Goal: Complete application form

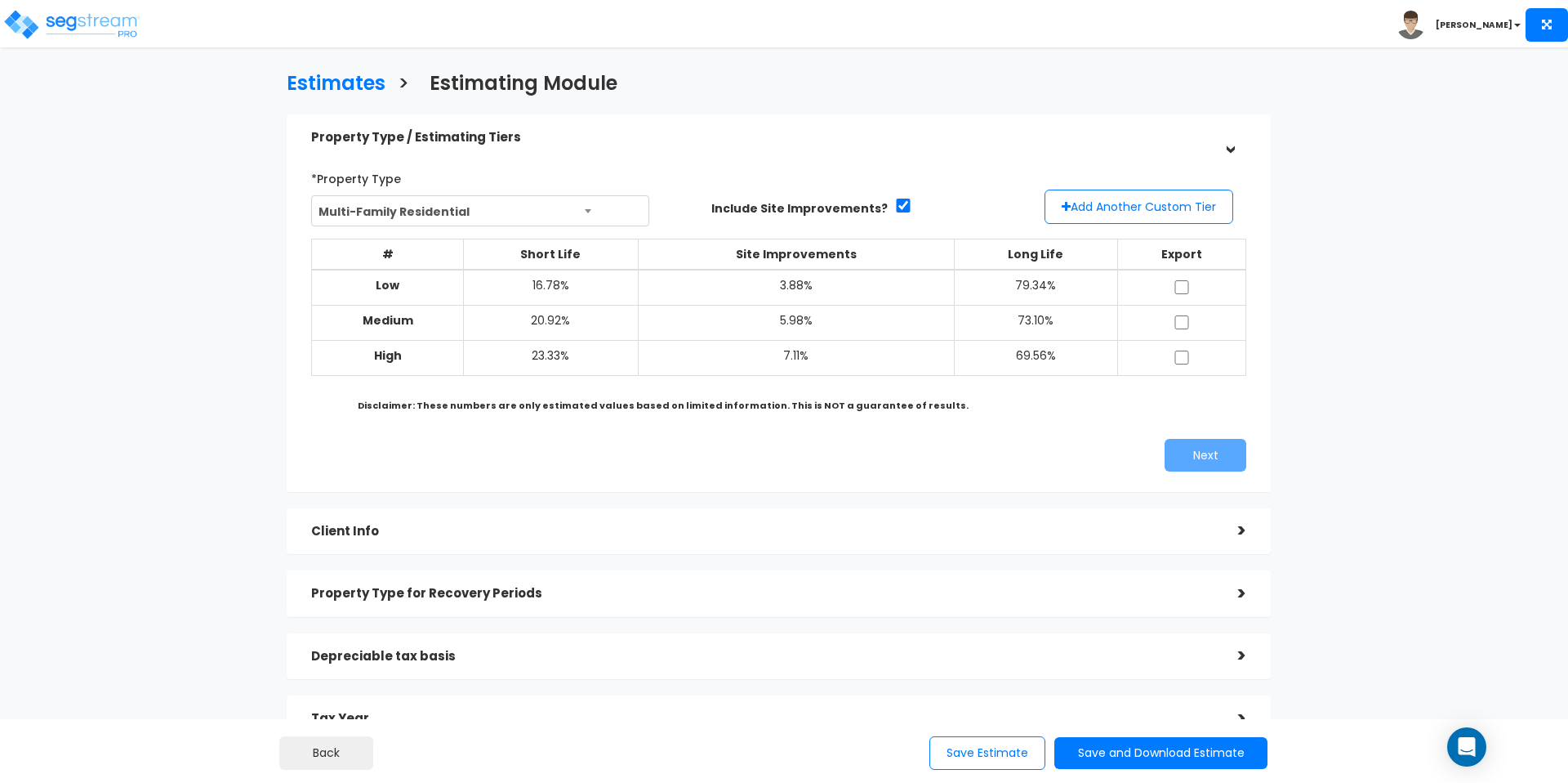
scroll to position [54, 0]
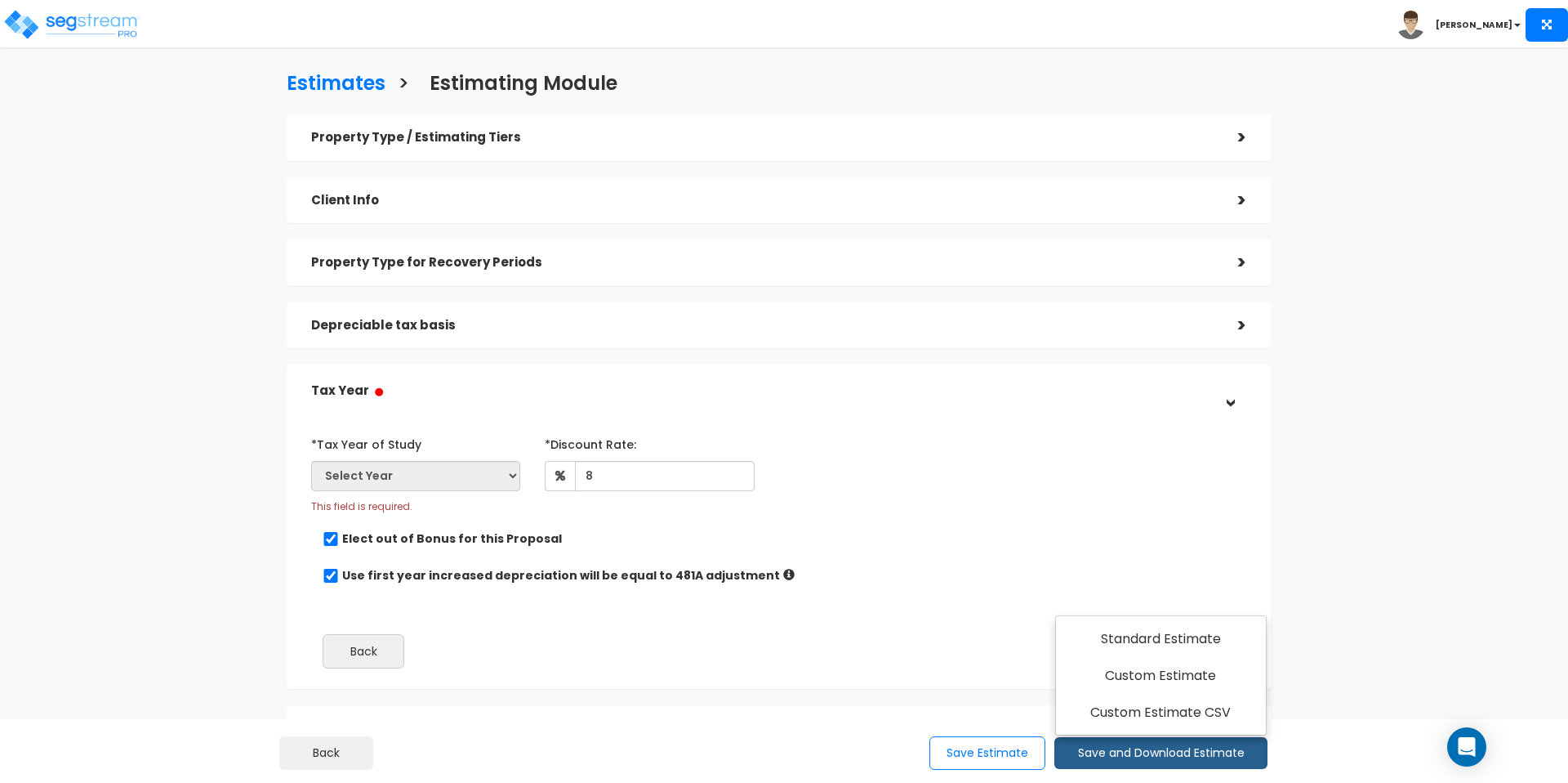
click at [721, 135] on h5 "Property Type / Estimating Tiers" at bounding box center [762, 137] width 902 height 14
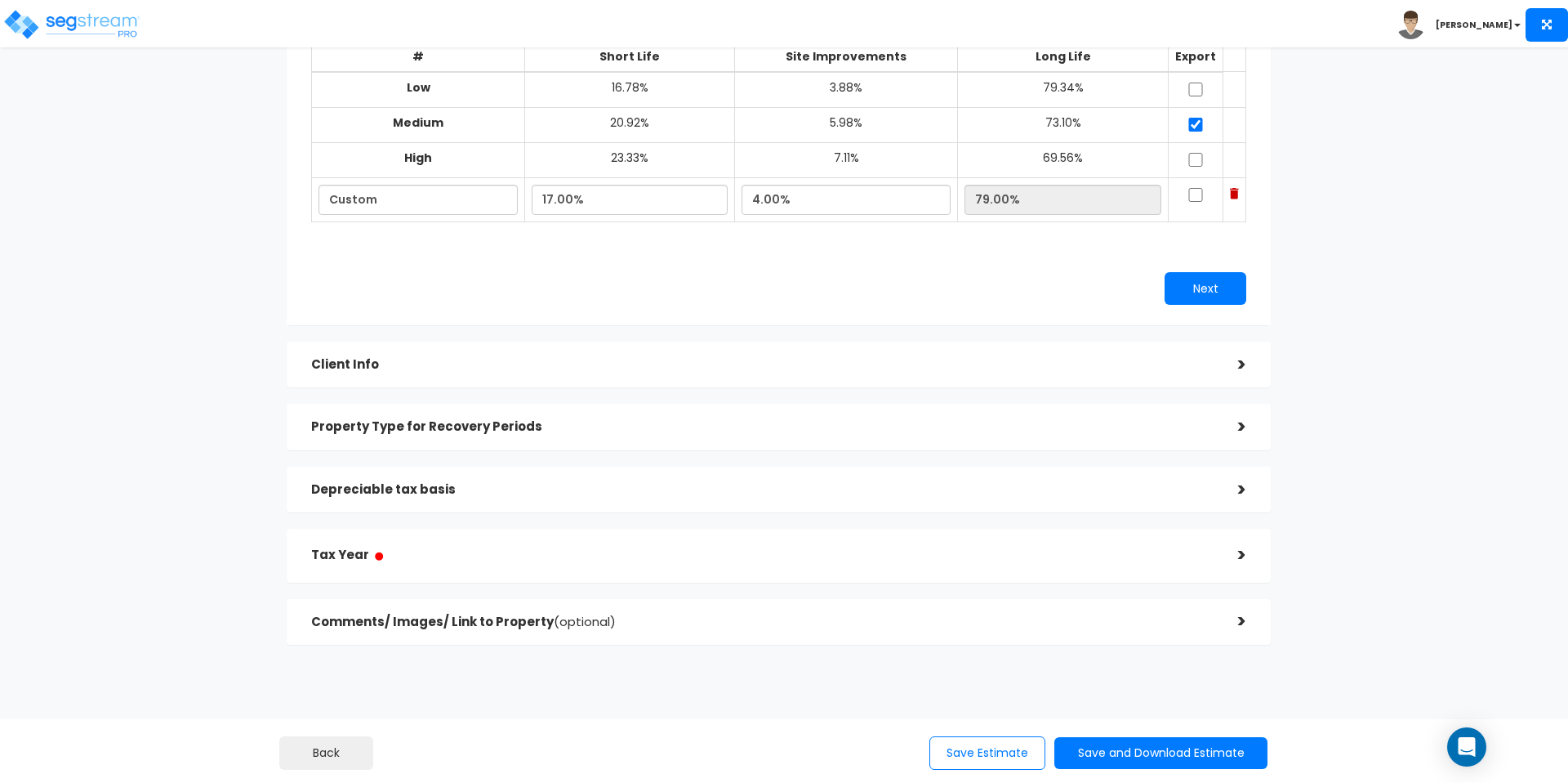
scroll to position [209, 0]
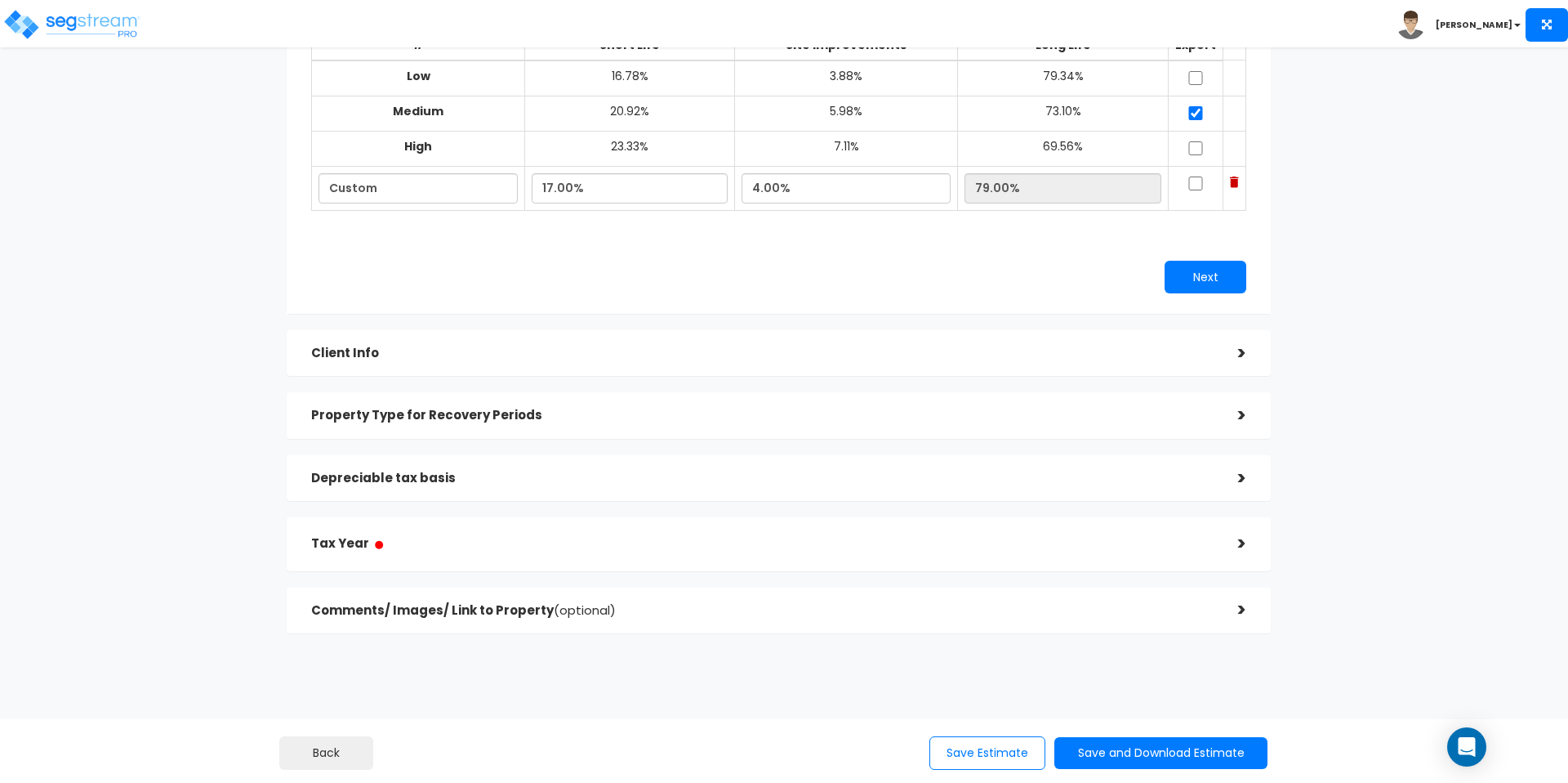
click at [624, 354] on h5 "Client Info" at bounding box center [762, 353] width 902 height 14
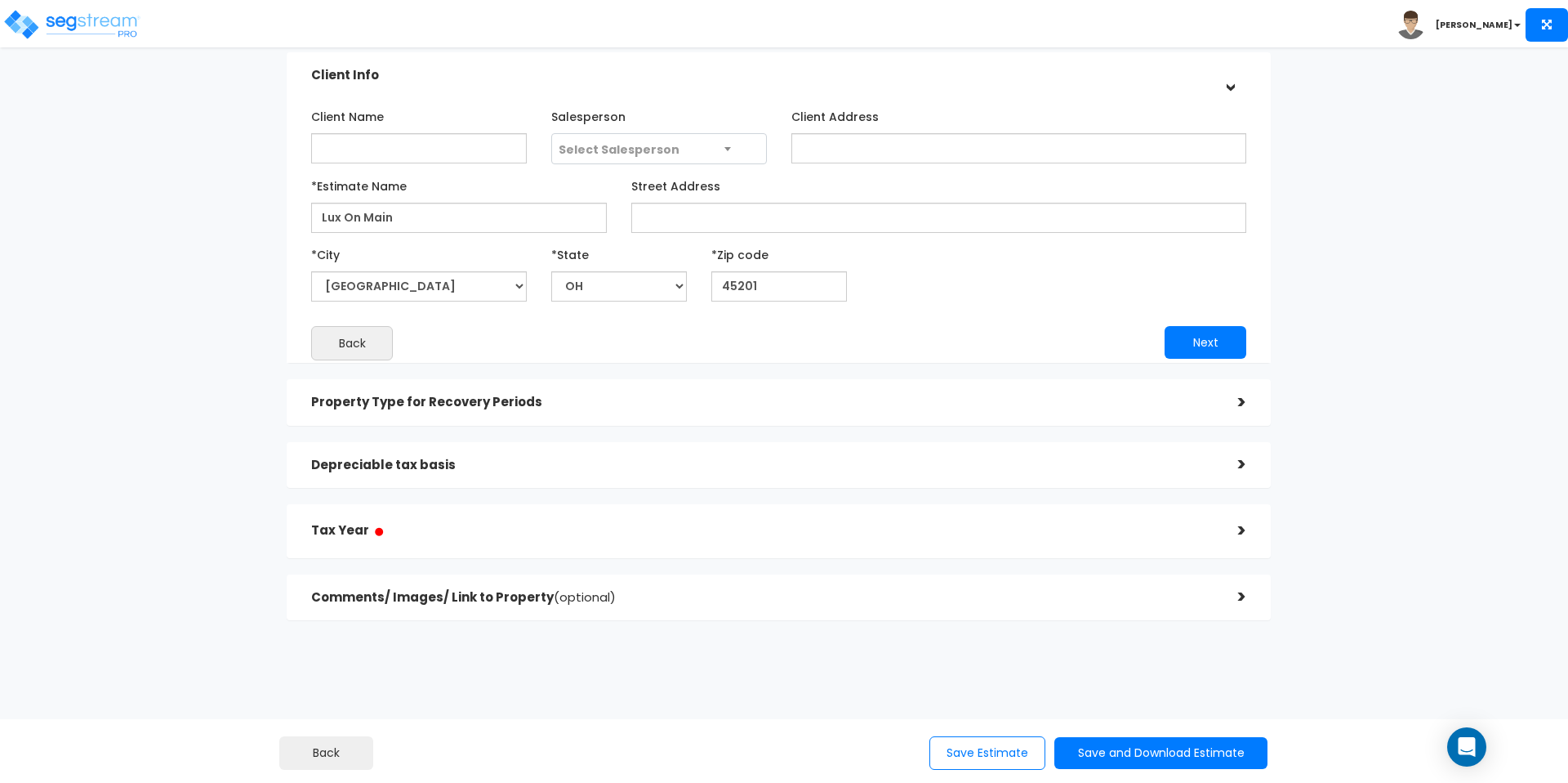
scroll to position [143, 0]
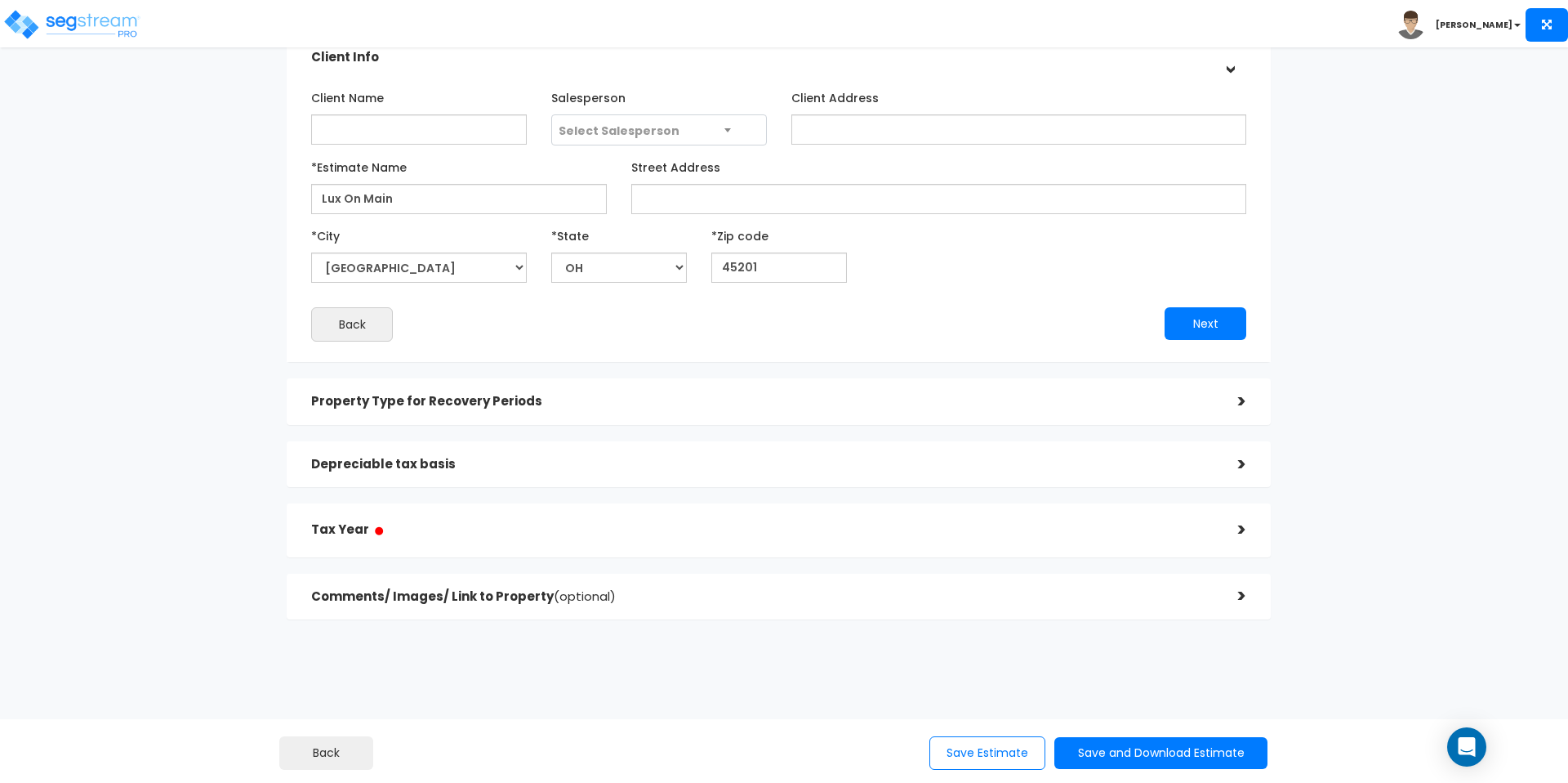
click at [609, 402] on h5 "Property Type for Recovery Periods" at bounding box center [762, 400] width 902 height 14
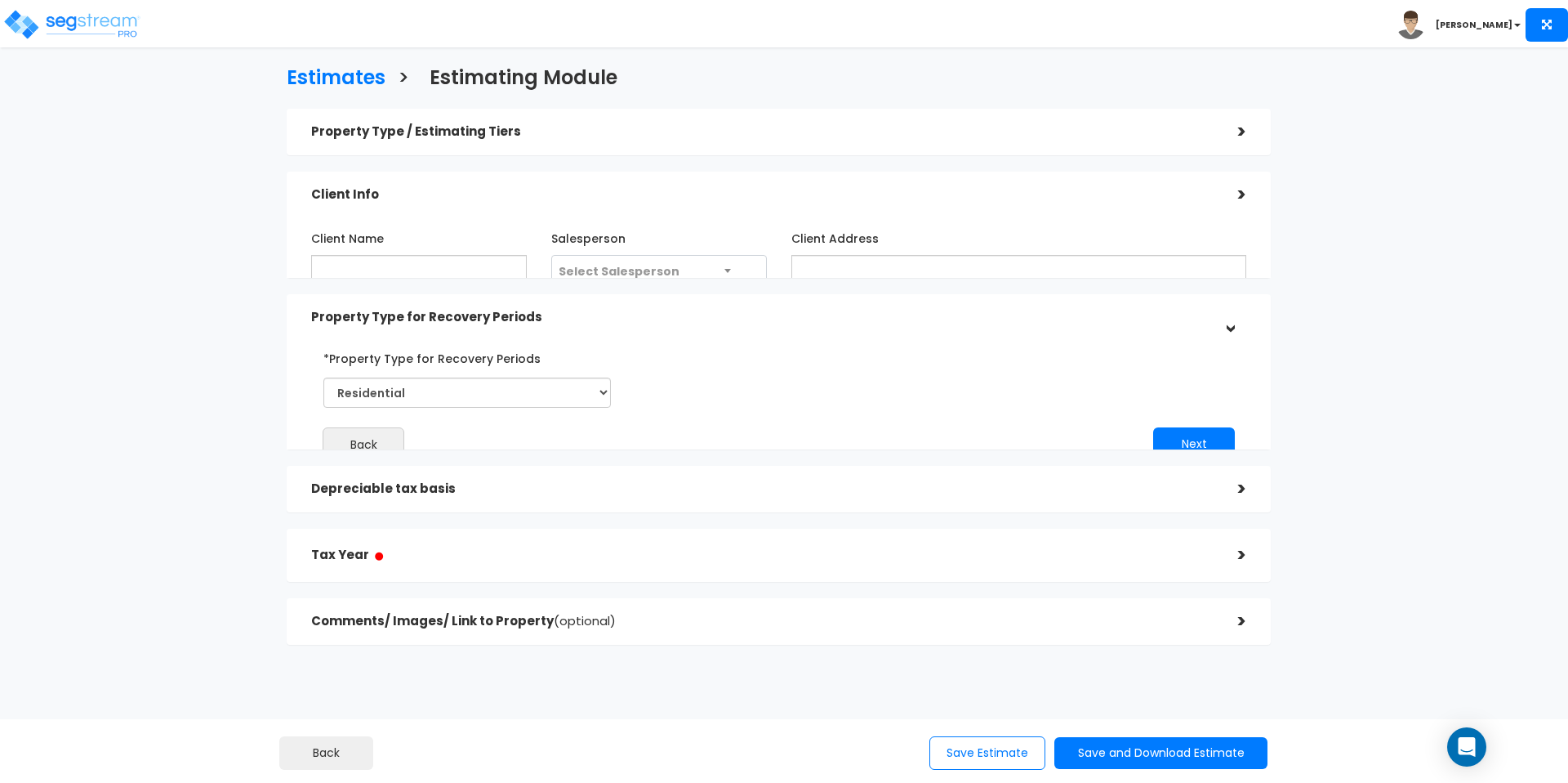
scroll to position [3, 0]
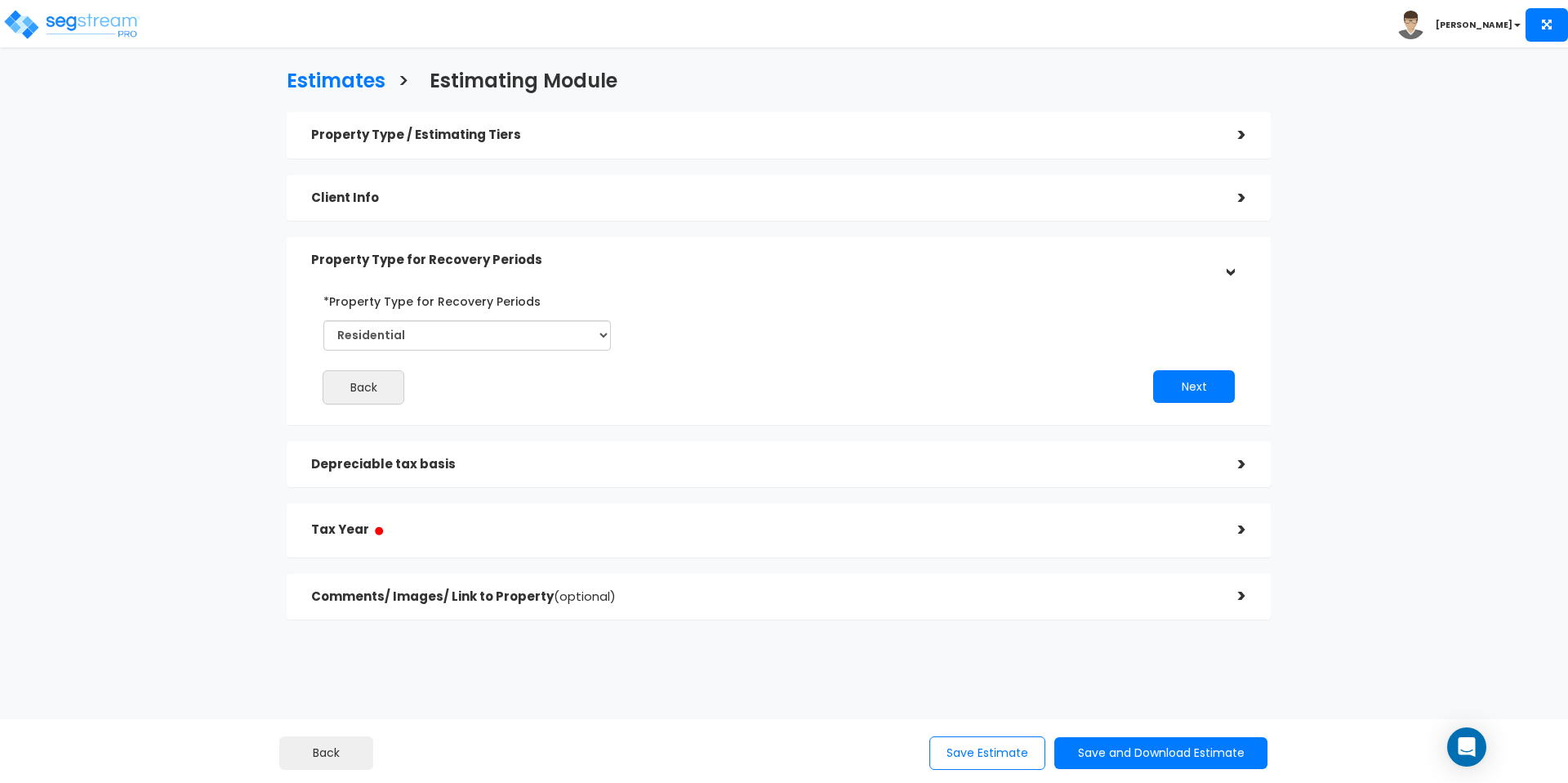
click at [617, 444] on div "Depreciable tax basis >" at bounding box center [779, 464] width 984 height 47
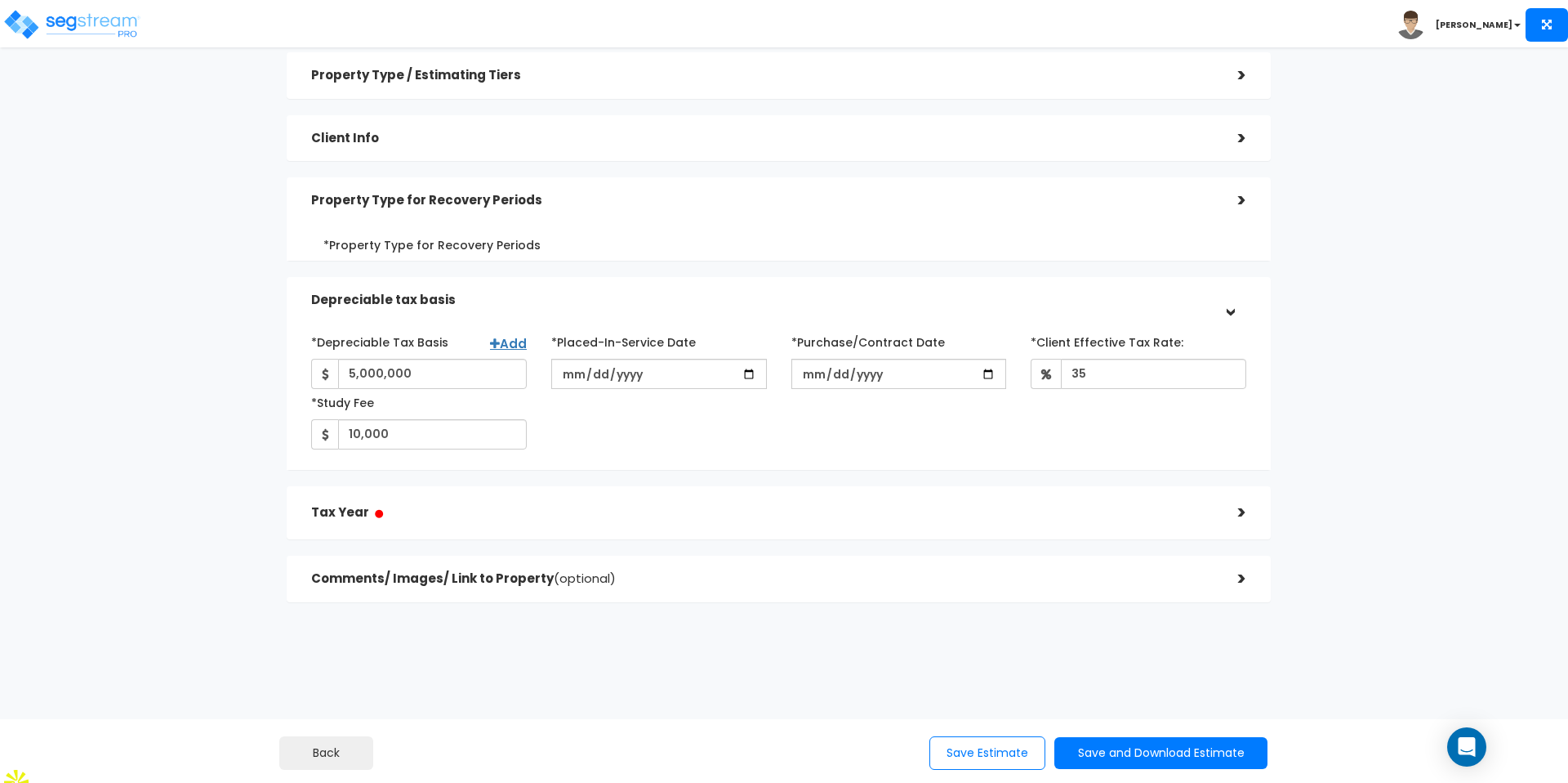
scroll to position [66, 0]
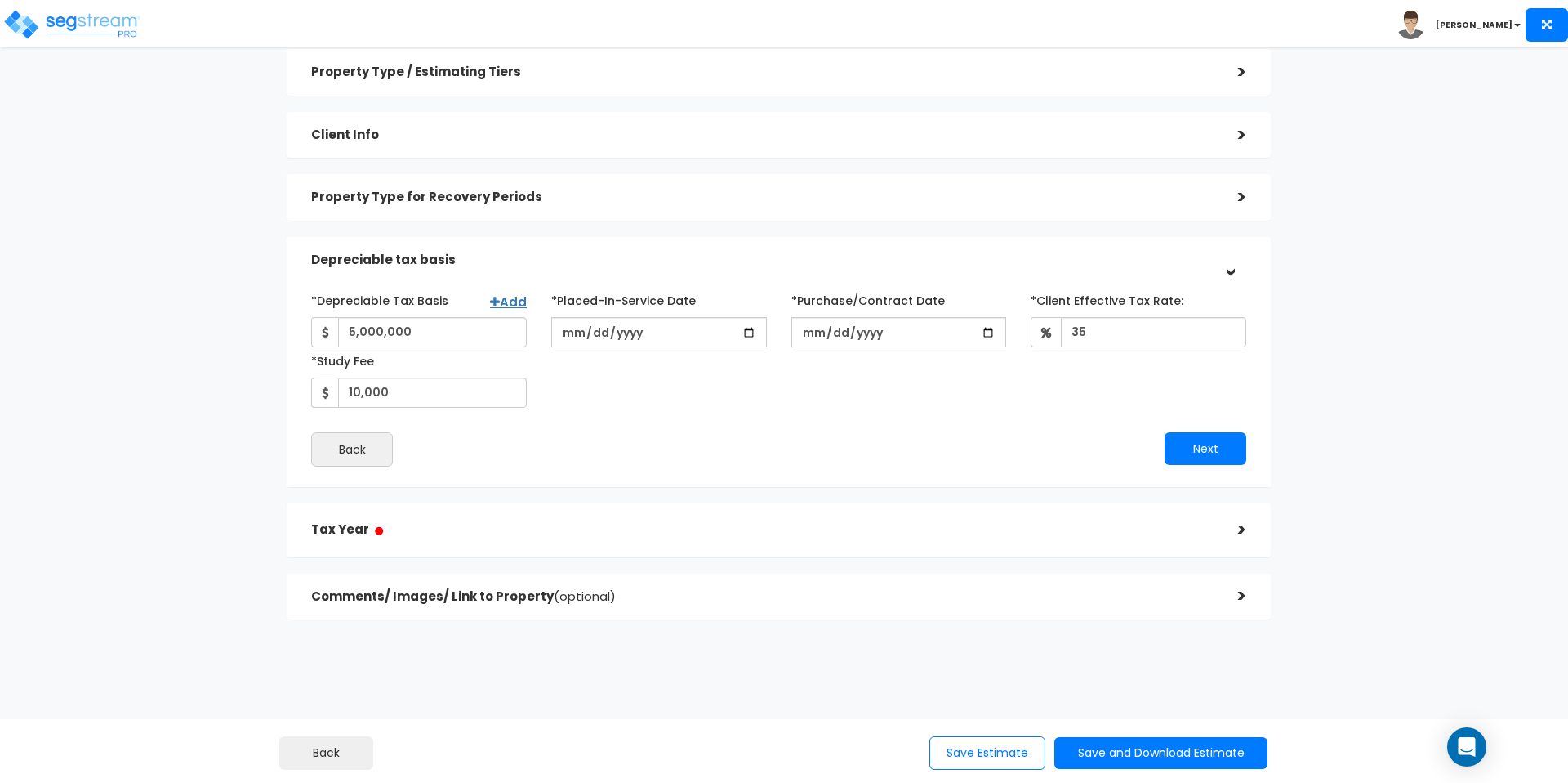
click at [687, 531] on h5 "Tax Year ●" at bounding box center [762, 529] width 902 height 21
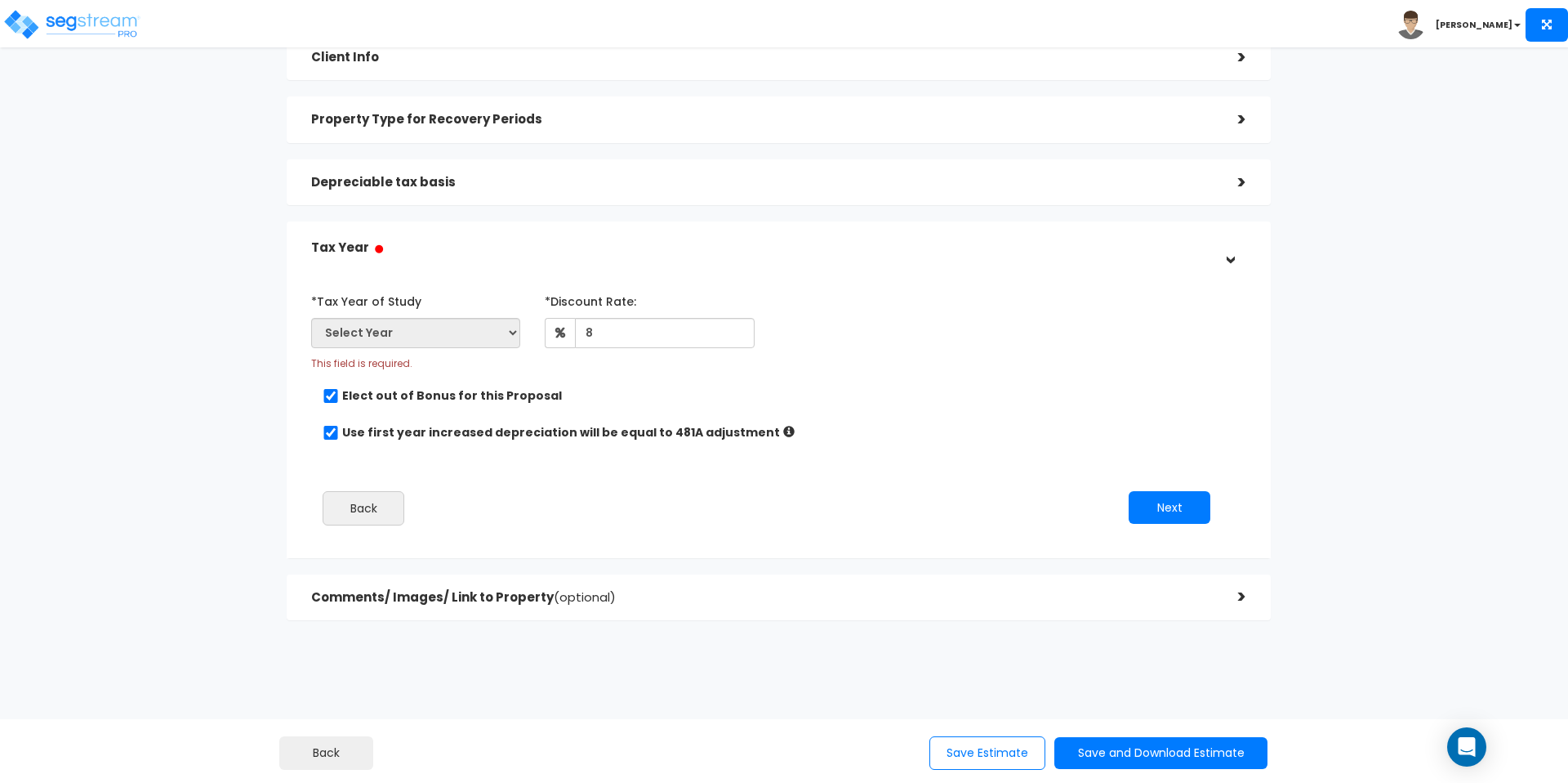
scroll to position [131, 0]
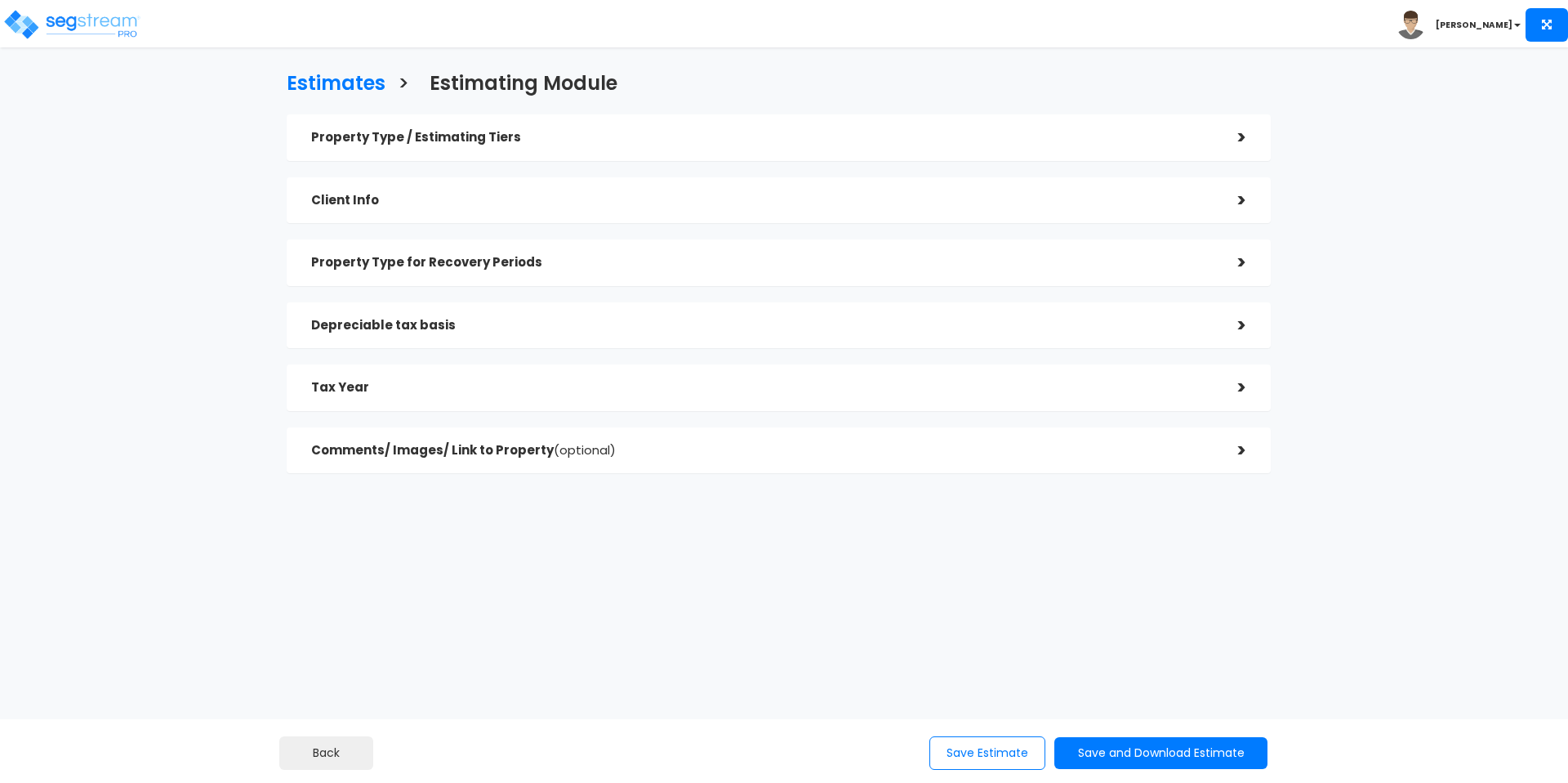
checkbox input "true"
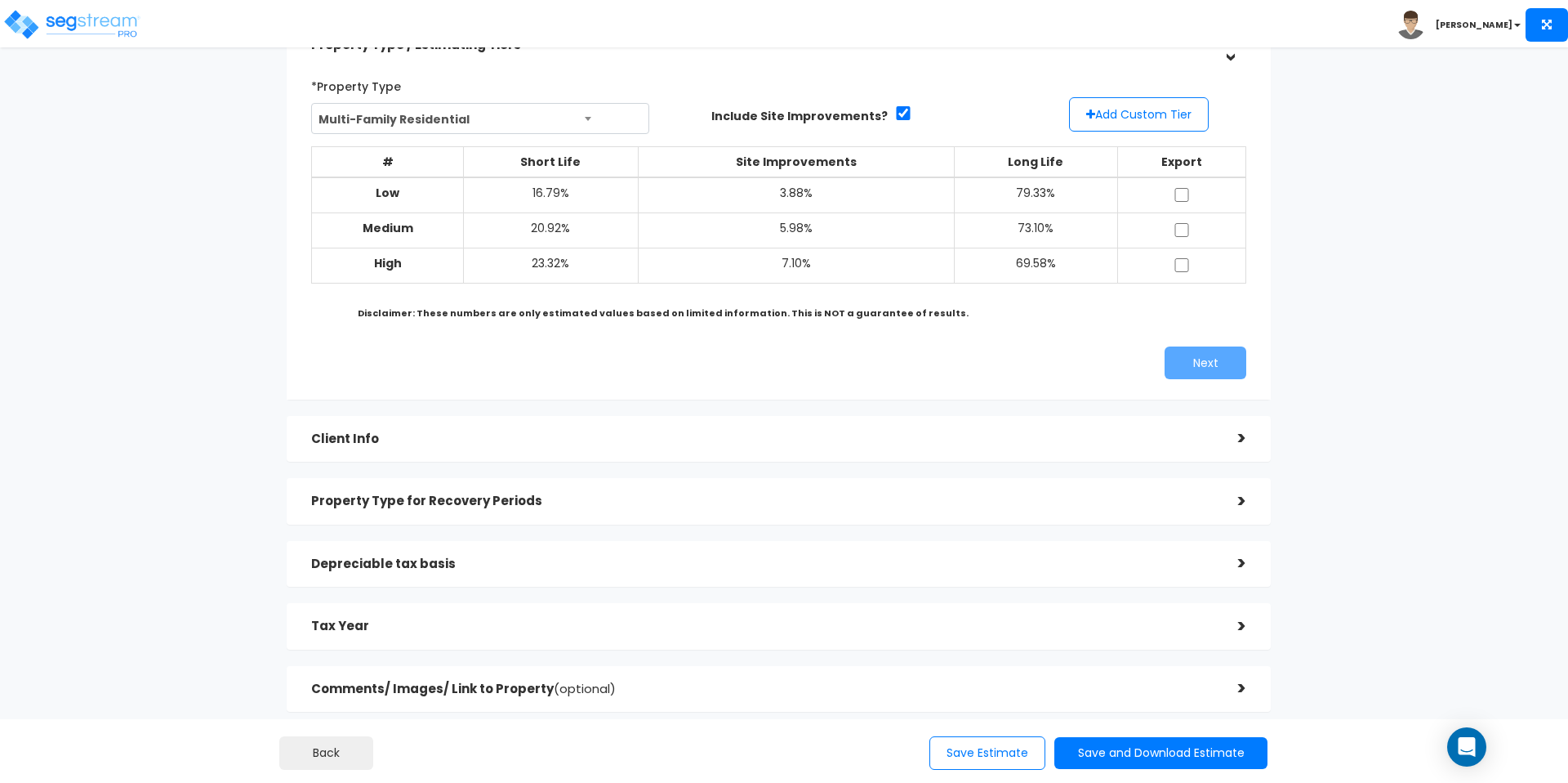
click at [485, 619] on h5 "Tax Year" at bounding box center [762, 626] width 902 height 14
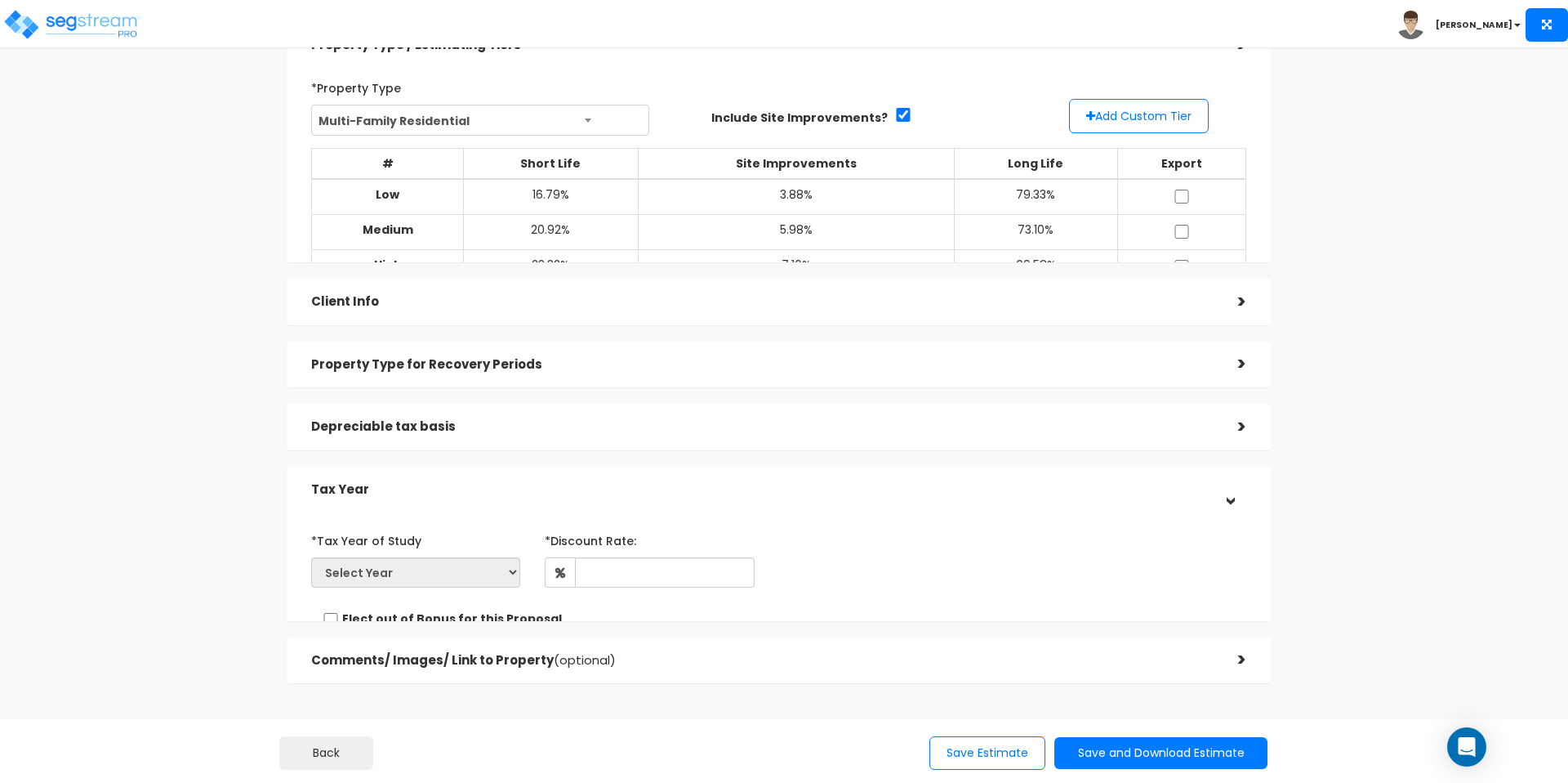
scroll to position [109, 0]
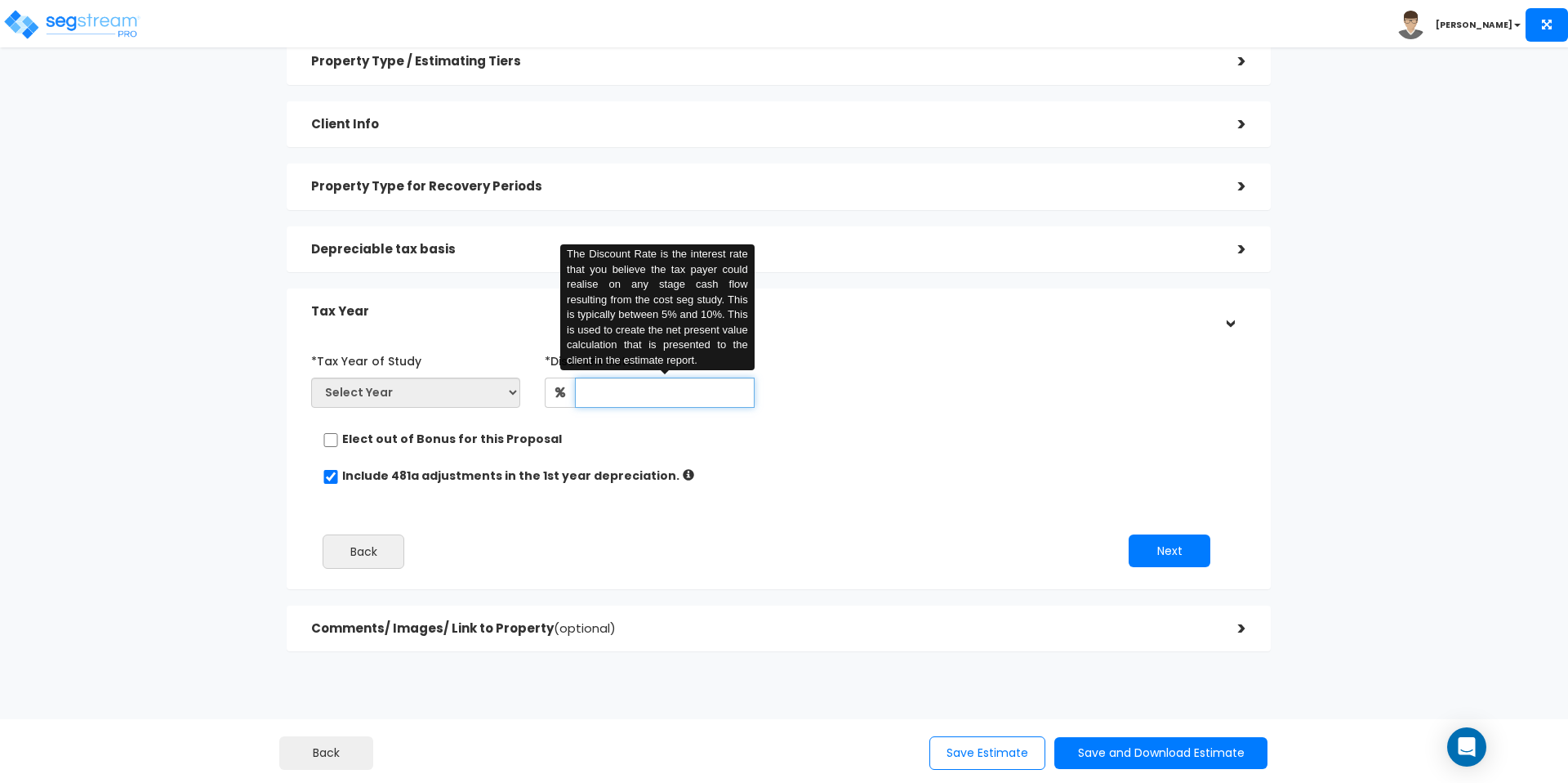
click at [597, 377] on input "text" at bounding box center [664, 392] width 179 height 31
type input "8"
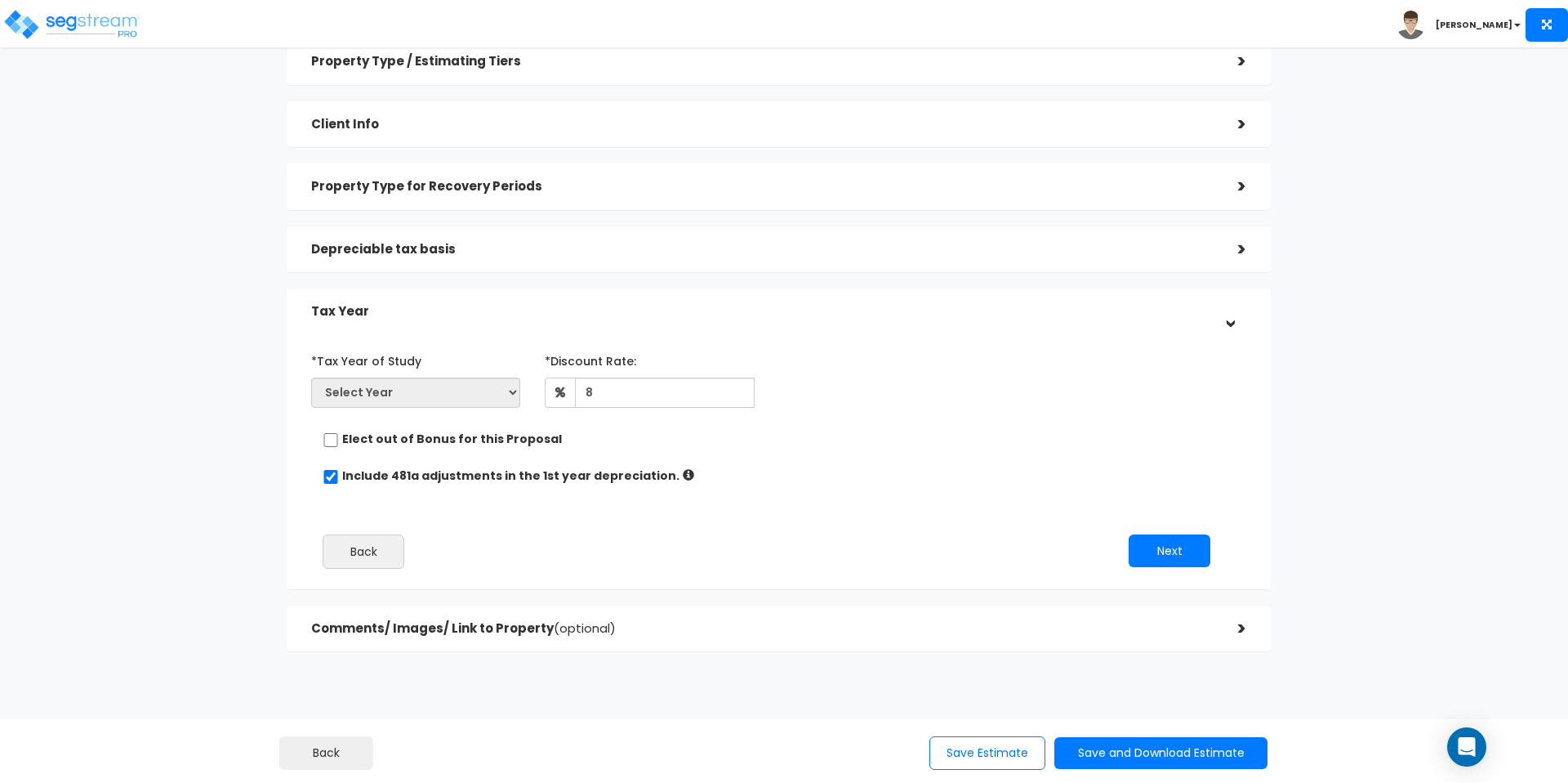
click at [635, 430] on div "Elect out of Bonus for this Proposal" at bounding box center [772, 440] width 899 height 21
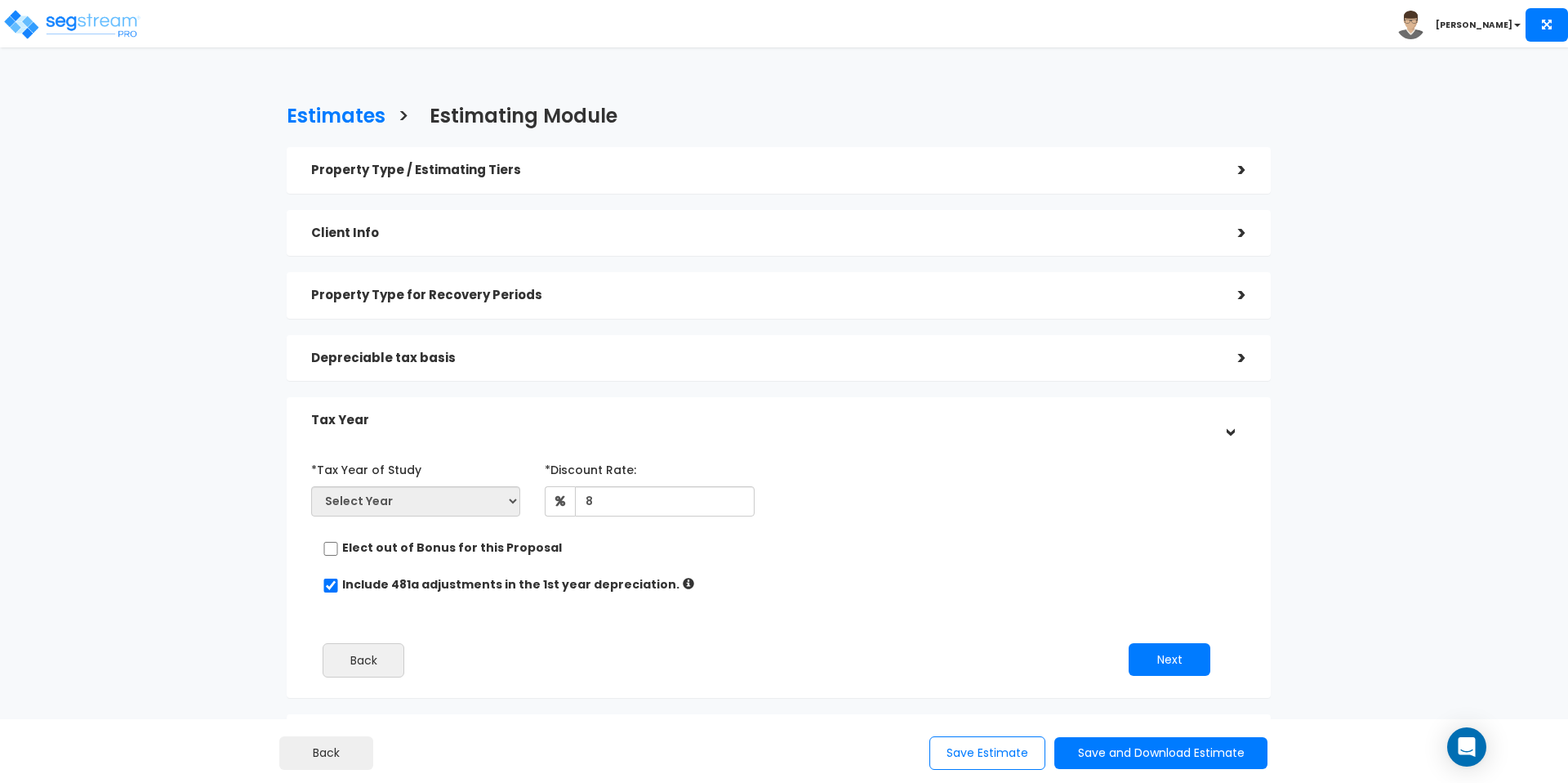
scroll to position [1, 0]
click at [458, 288] on h5 "Property Type for Recovery Periods" at bounding box center [762, 294] width 902 height 14
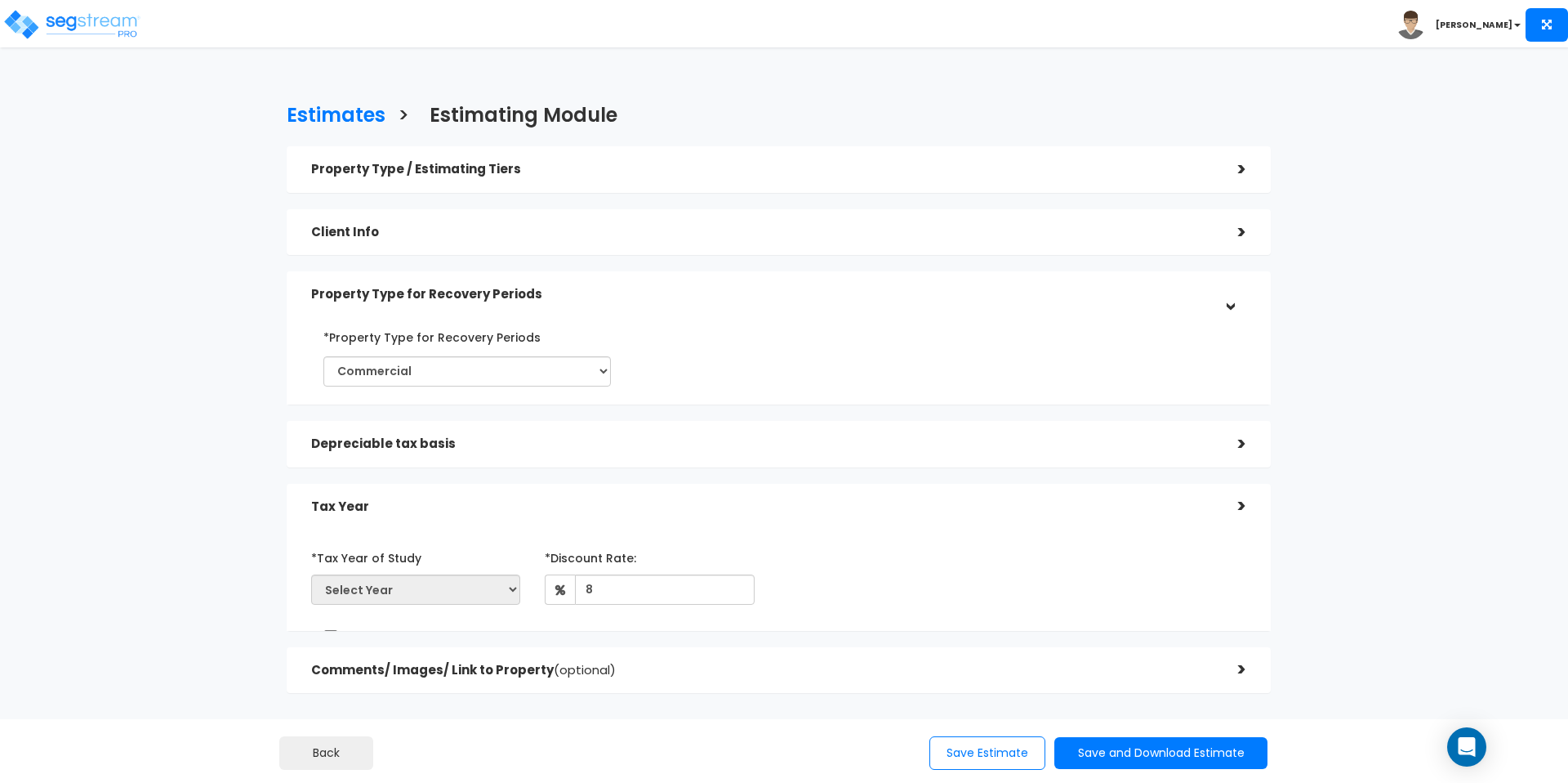
scroll to position [0, 0]
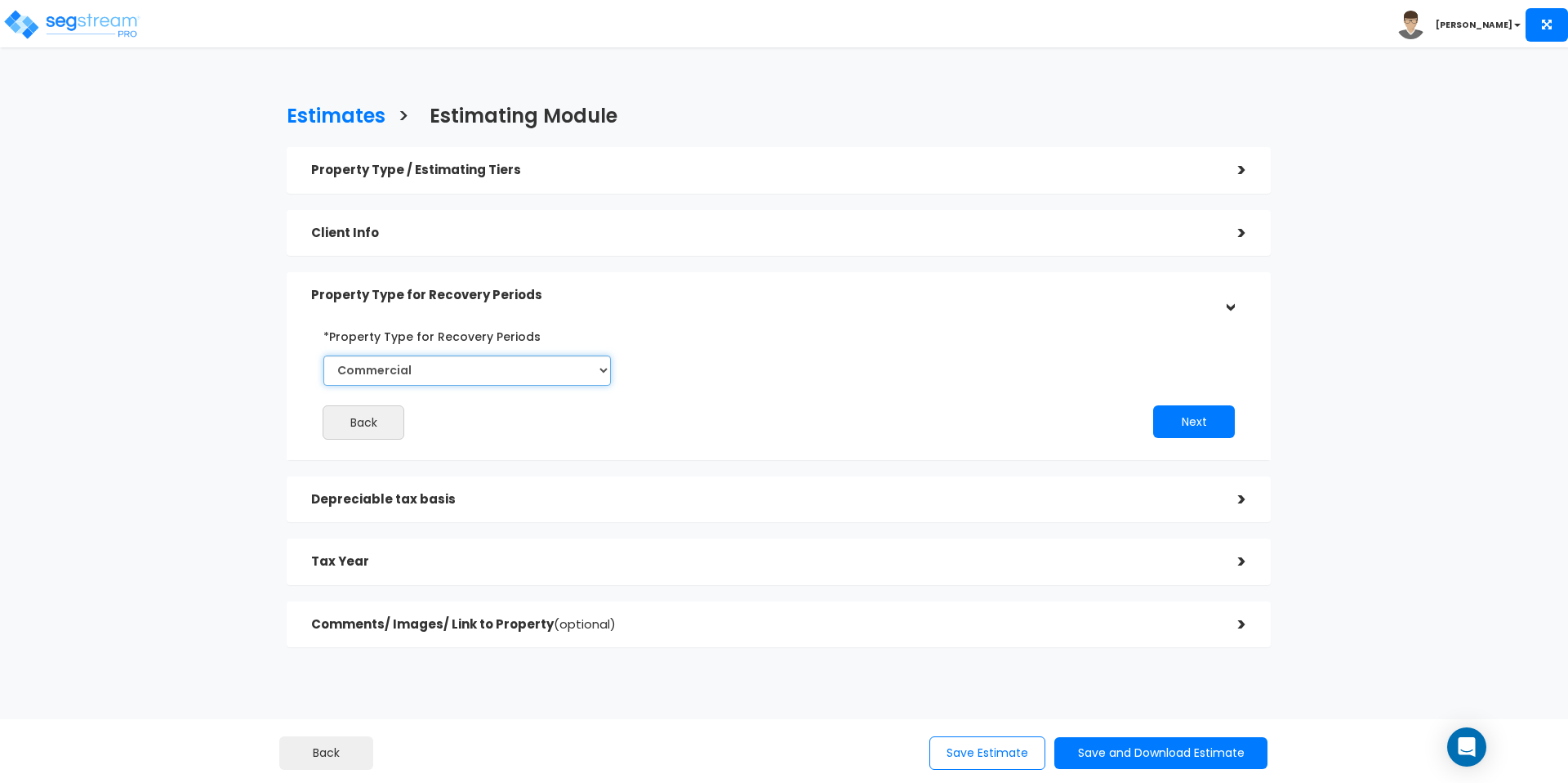
click at [506, 356] on select "Commercial Residential" at bounding box center [467, 371] width 288 height 31
select select "Residential"
click at [675, 405] on div "Back" at bounding box center [538, 422] width 479 height 34
click at [458, 226] on h5 "Client Info" at bounding box center [762, 232] width 902 height 14
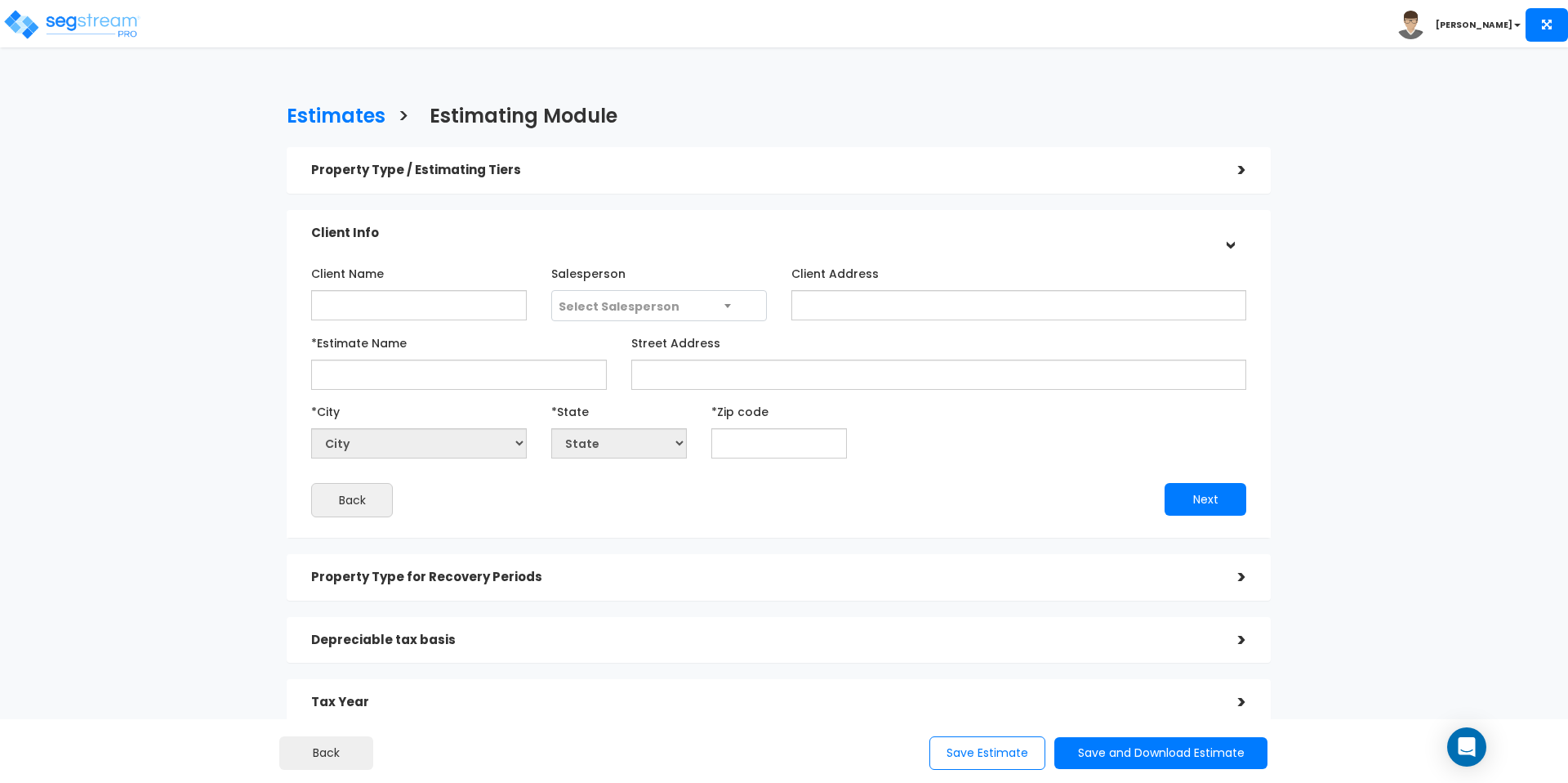
click at [491, 329] on div "*Estimate Name" at bounding box center [459, 359] width 296 height 60
click at [496, 359] on input "*Estimate Name" at bounding box center [459, 374] width 296 height 31
type input "Lux on Main"
click at [717, 428] on input "text" at bounding box center [779, 444] width 136 height 31
type input "45"
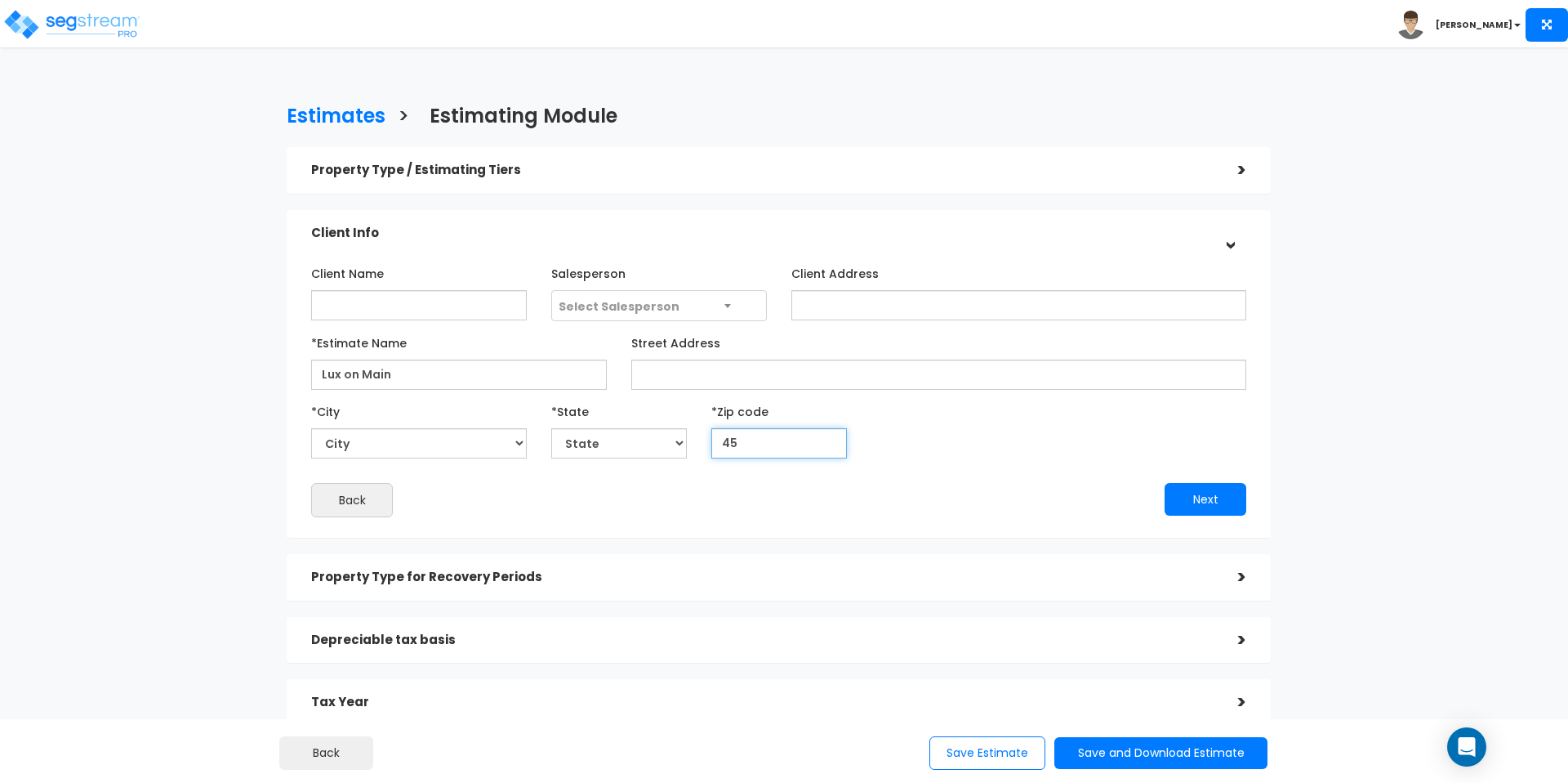
select select "OH"
type input "45201"
click at [748, 442] on div "Client Name Salesperson Select Salesperson Client Address" at bounding box center [778, 389] width 935 height 257
click at [385, 290] on input "Client Name" at bounding box center [419, 305] width 216 height 31
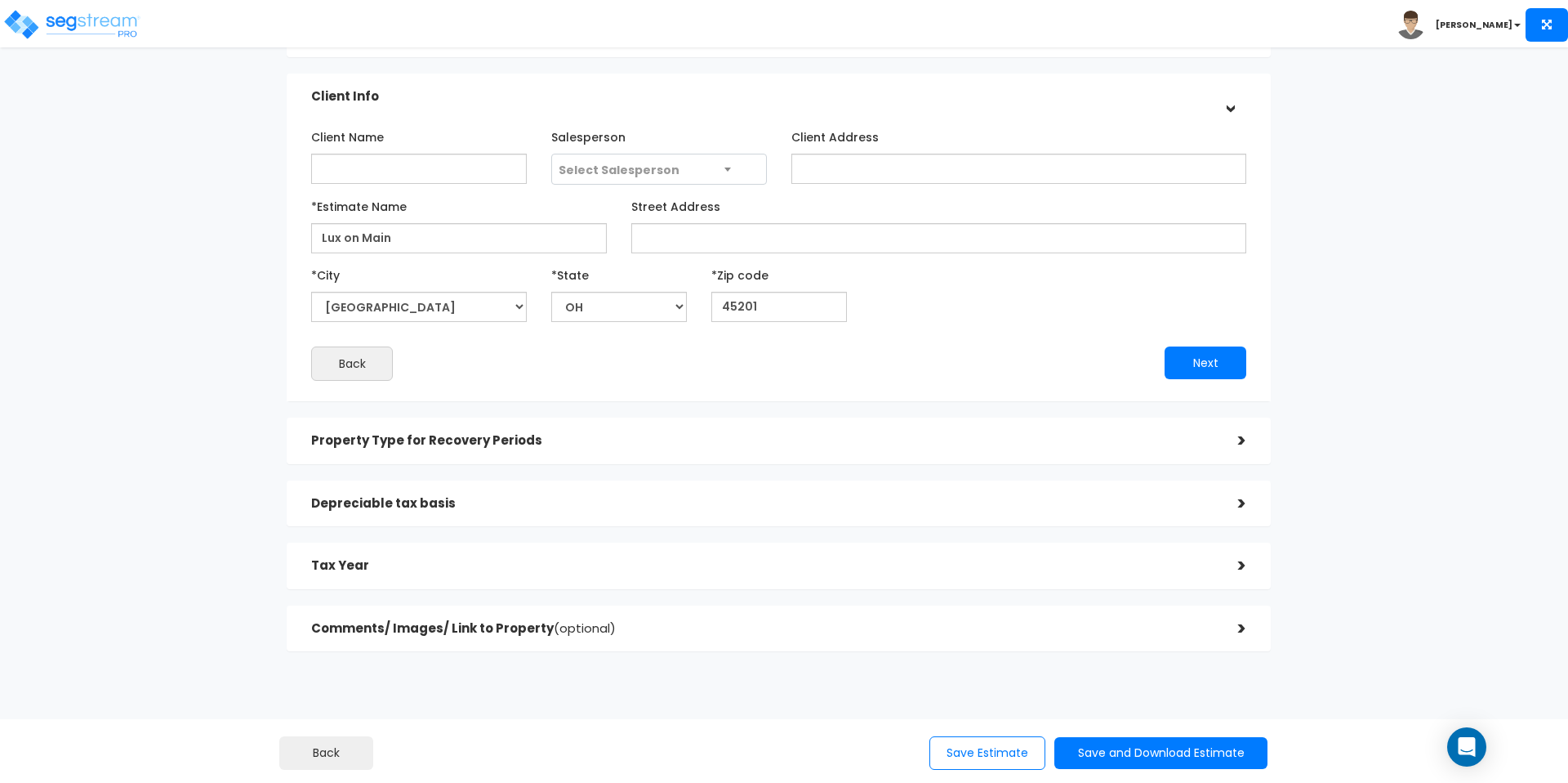
click at [433, 543] on div "Tax Year >" at bounding box center [779, 566] width 984 height 47
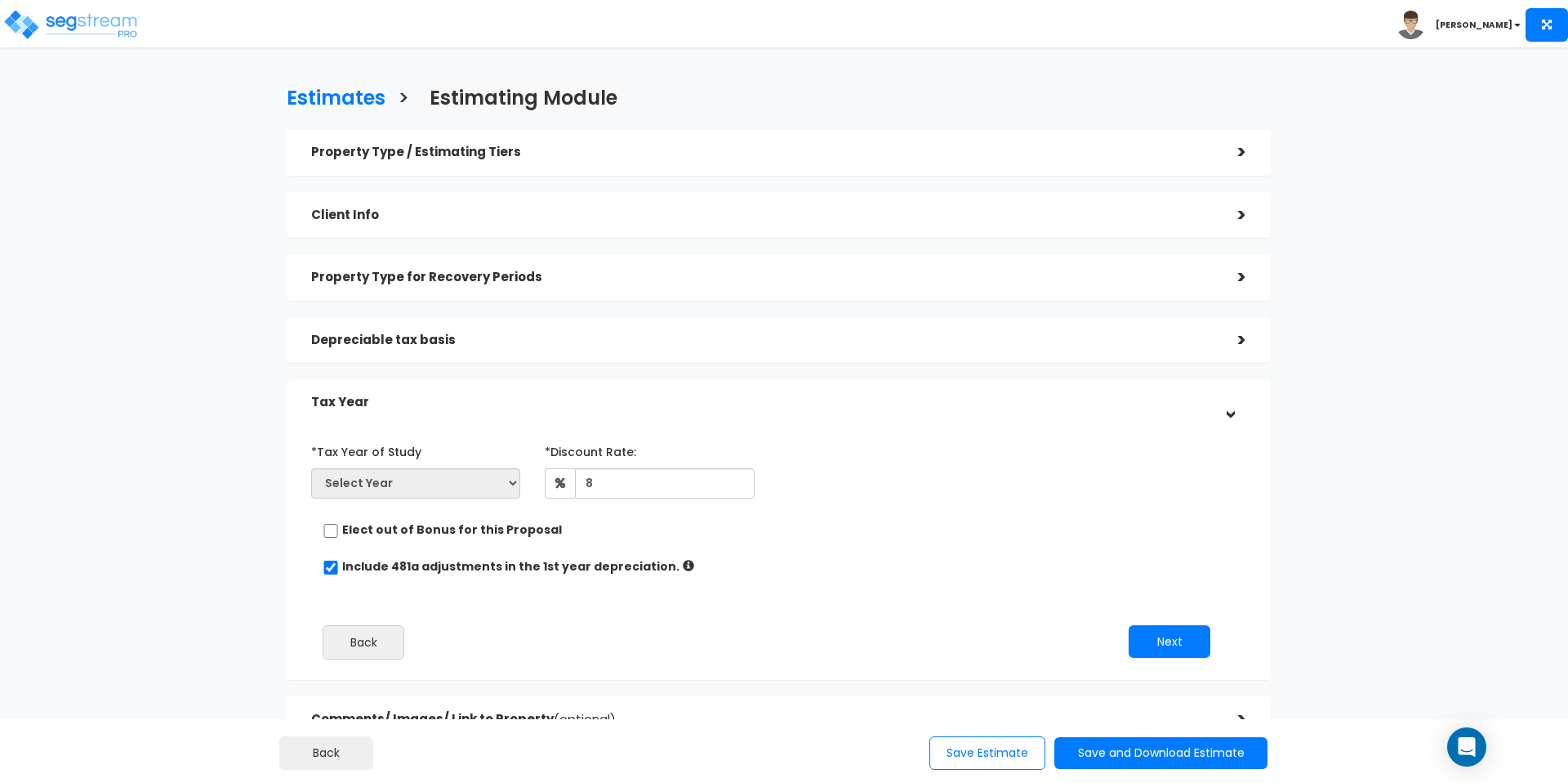
scroll to position [3, 0]
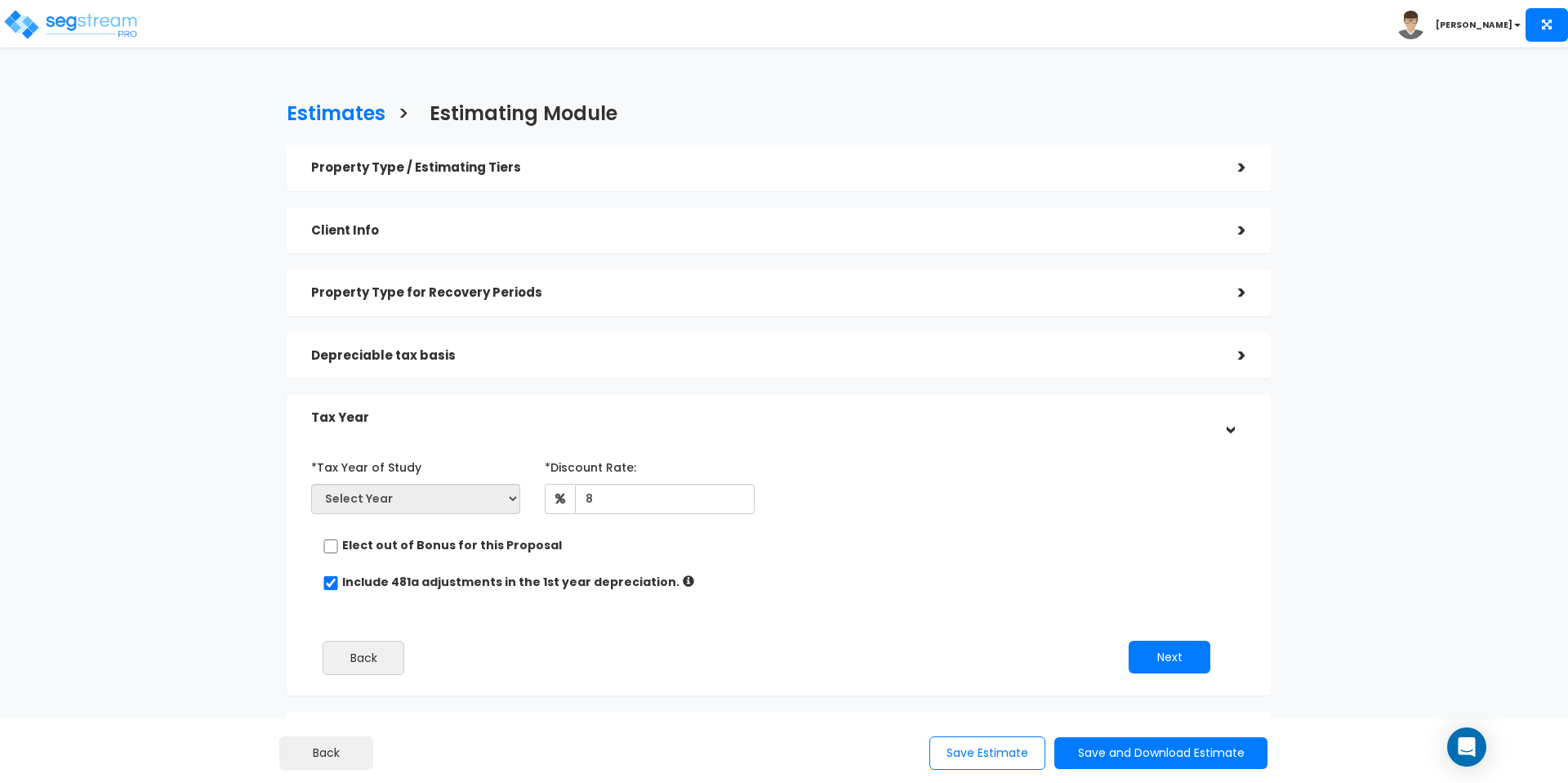
click at [479, 728] on h5 "Comments/ Images/ Link to Property (optional)" at bounding box center [762, 734] width 902 height 14
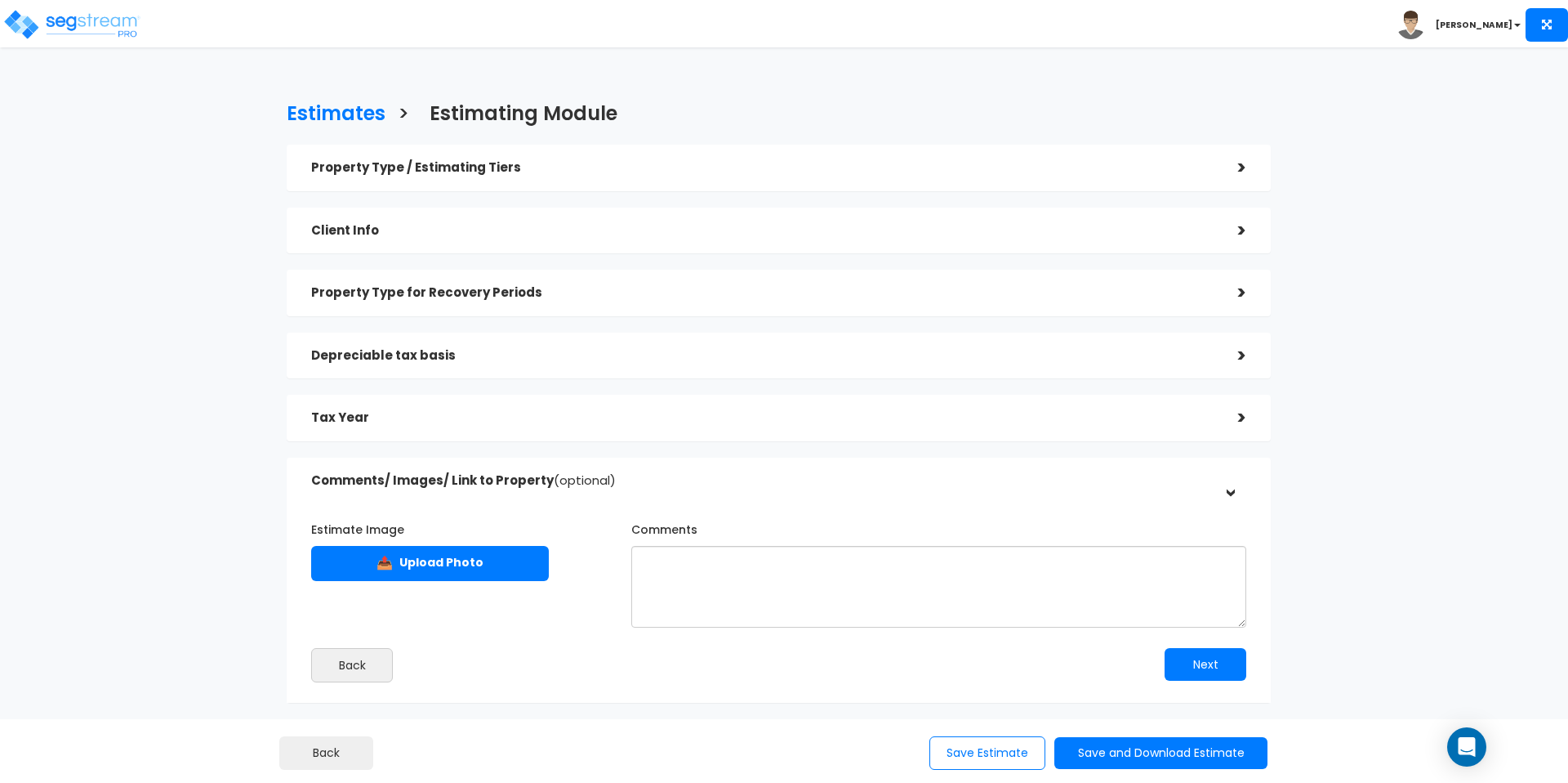
scroll to position [0, 0]
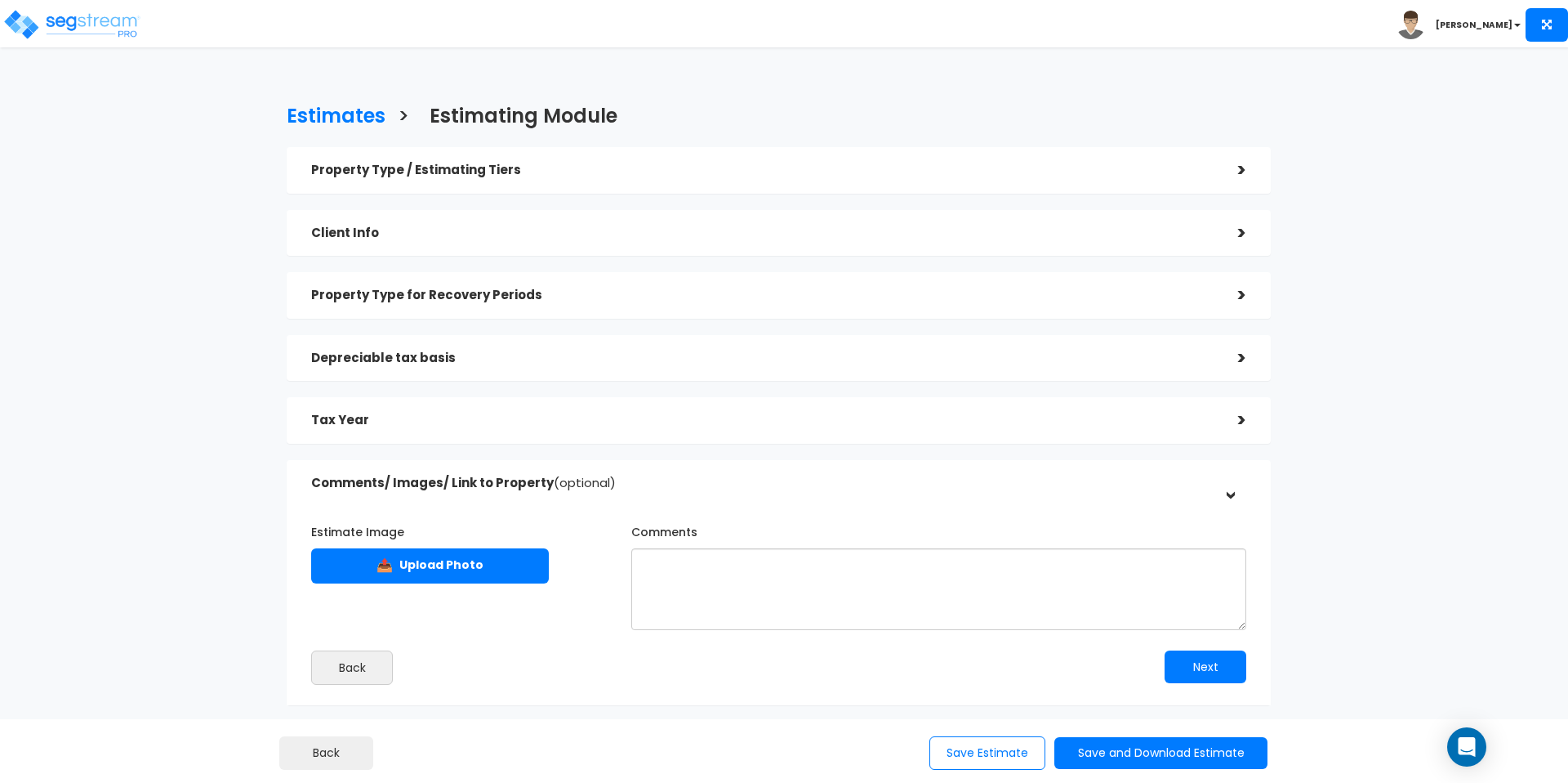
click at [371, 405] on div "Tax Year" at bounding box center [762, 420] width 902 height 31
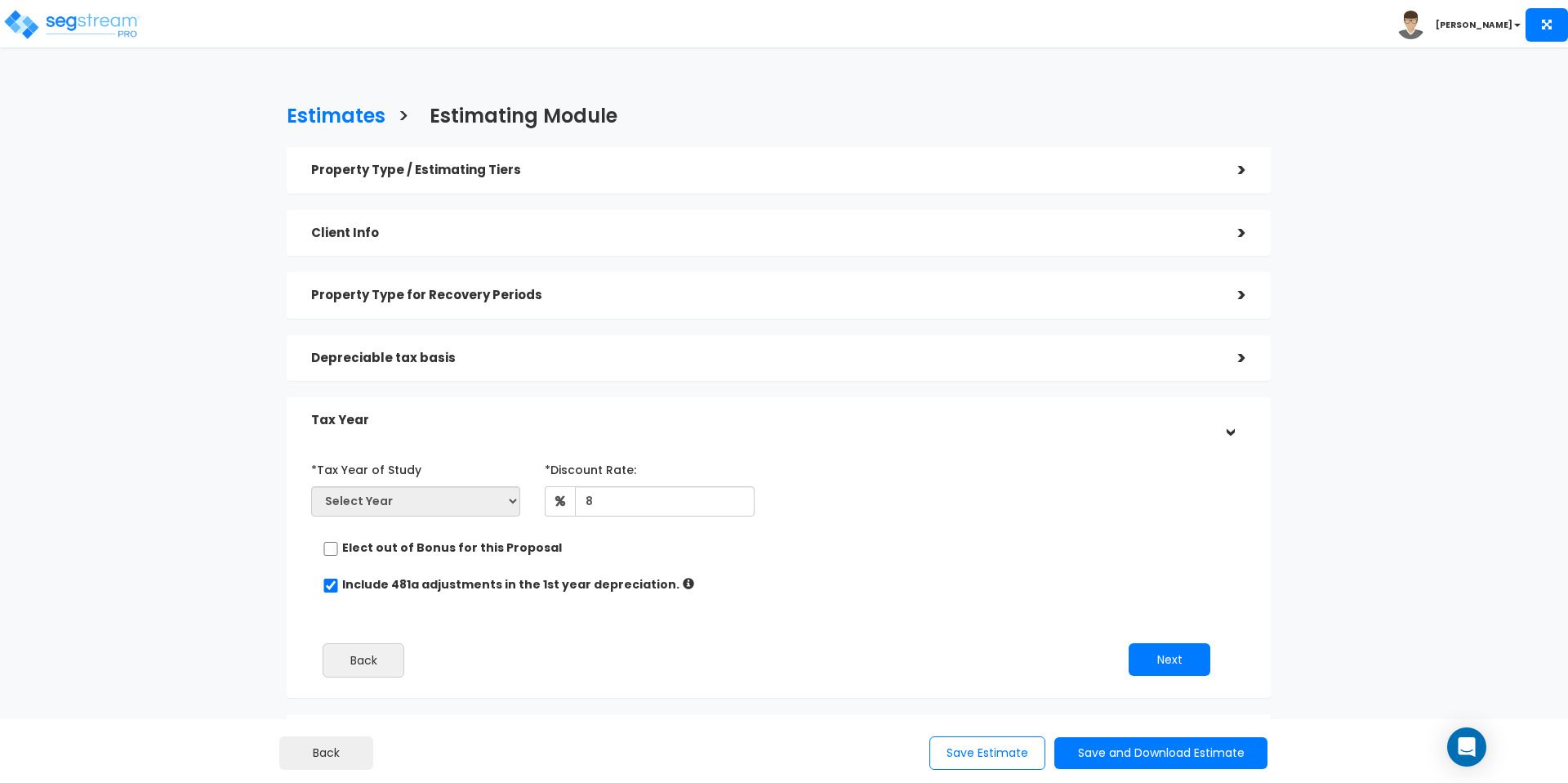
click at [392, 351] on h5 "Depreciable tax basis" at bounding box center [762, 357] width 902 height 14
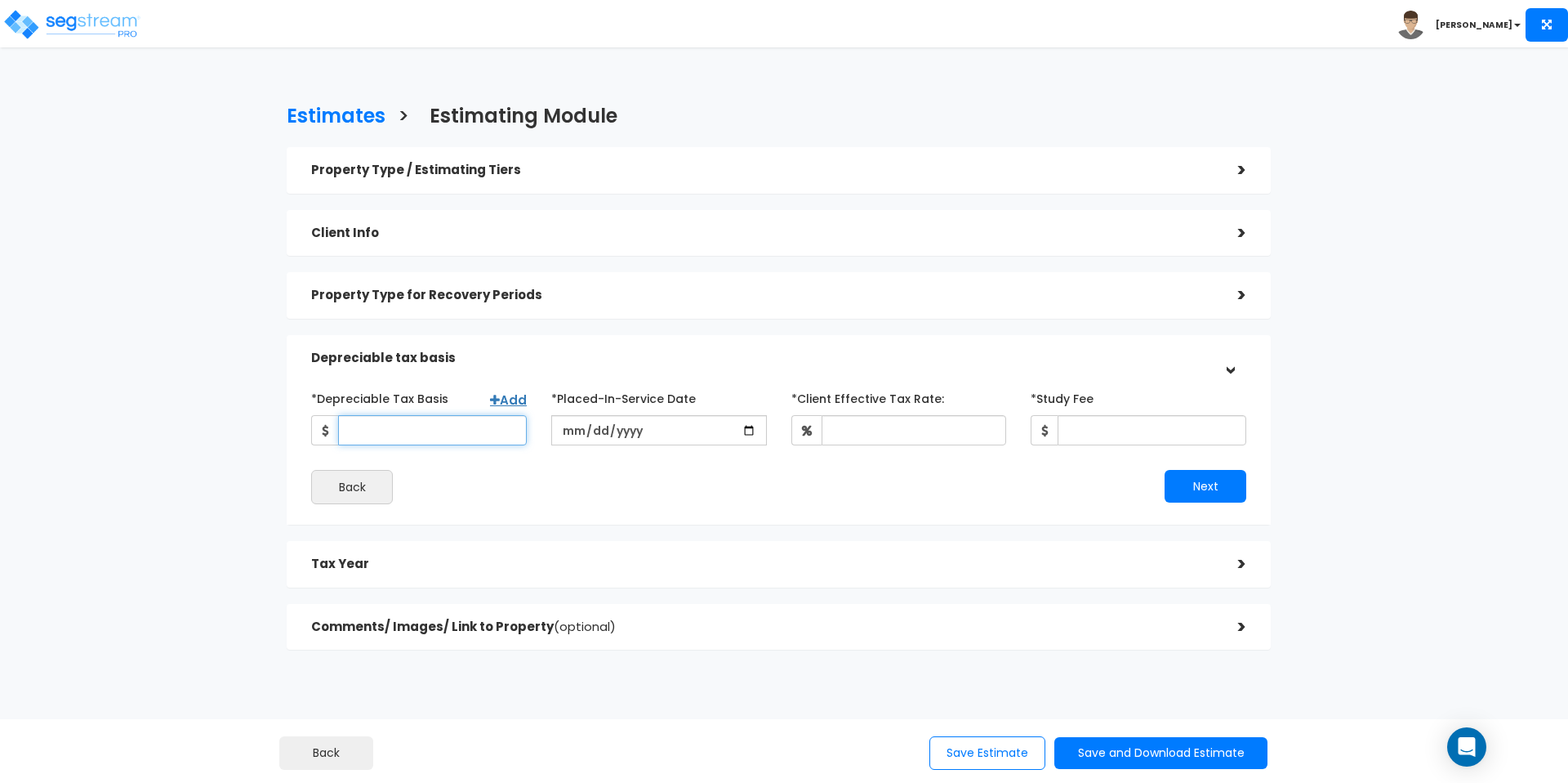
click at [434, 415] on input "*Depreciable Tax Basis" at bounding box center [433, 430] width 189 height 31
type input "5,000,000"
click at [636, 470] on div "Back" at bounding box center [538, 487] width 479 height 34
click at [746, 415] on input "date" at bounding box center [659, 430] width 216 height 31
type input "2025-06-05"
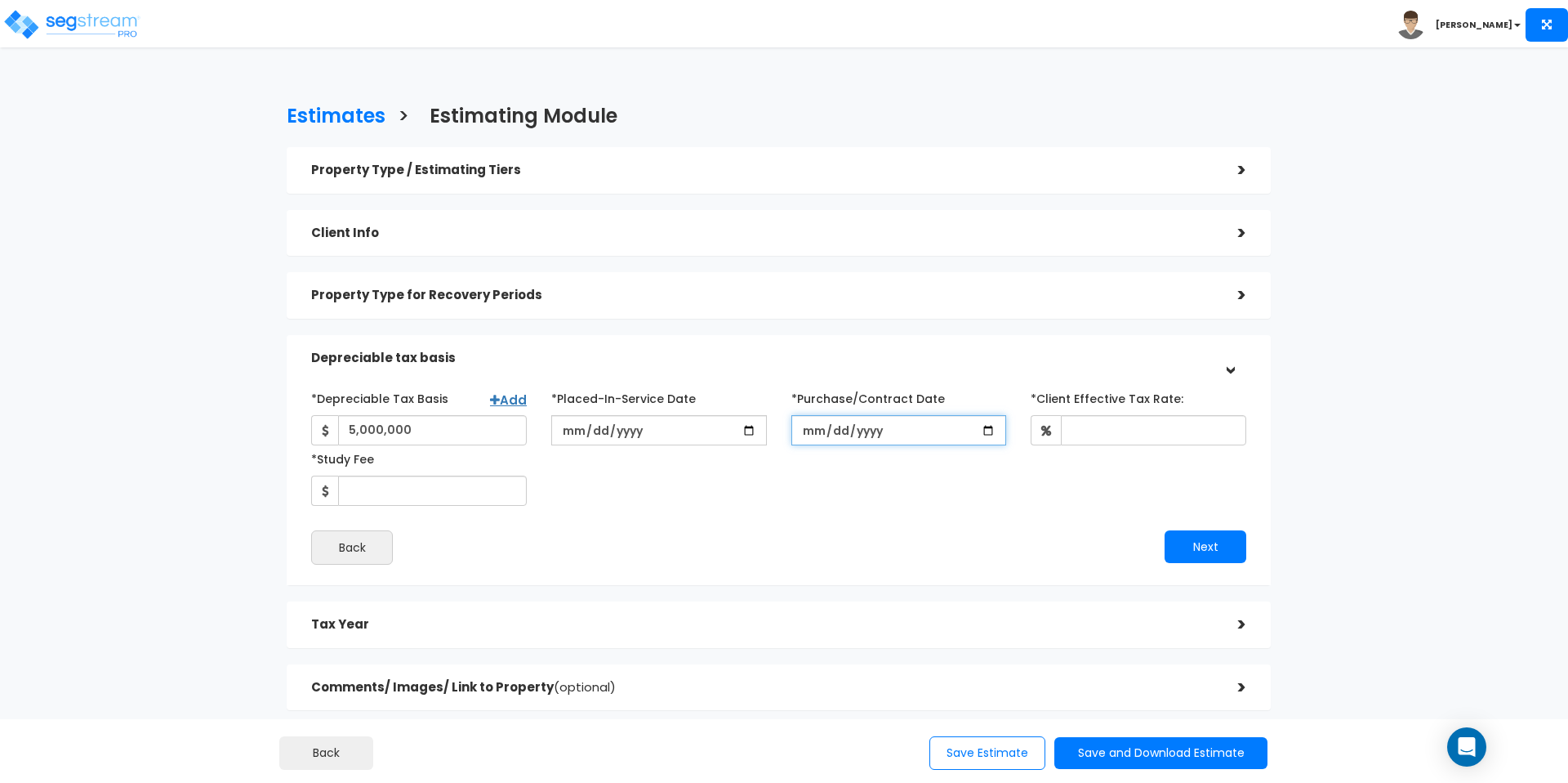
click at [989, 415] on input "*Purchase/Contract Date" at bounding box center [900, 430] width 216 height 31
type input "2025-04-01"
click at [1083, 415] on div "*Depreciable Tax Basis Add 5,000,000 *Placed-In-Service Date 2025-06-05" at bounding box center [778, 446] width 960 height 121
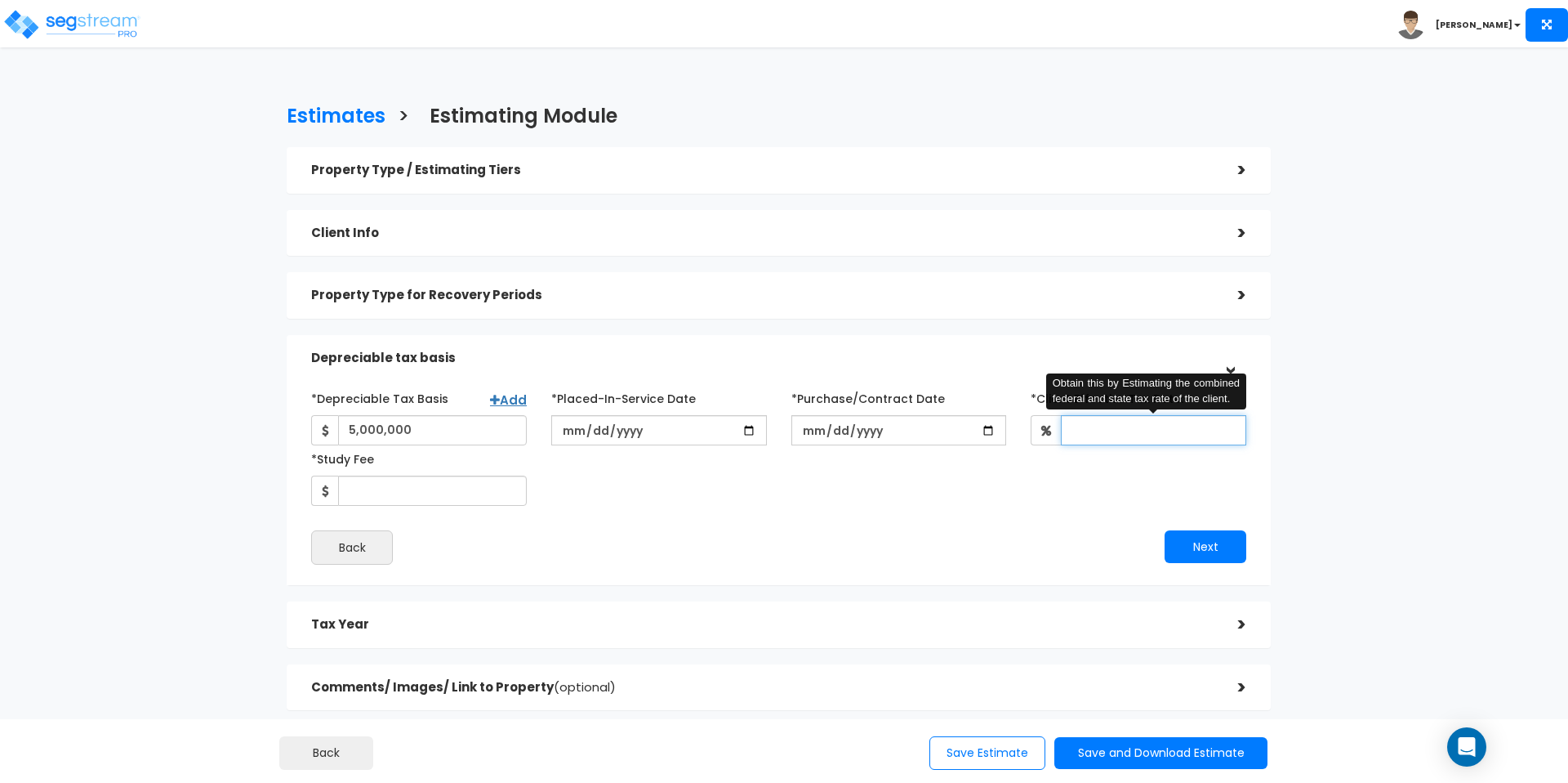
click at [1083, 415] on input "*Client Effective Tax Rate:" at bounding box center [1153, 430] width 185 height 31
type input "34"
click at [946, 450] on div "*Depreciable Tax Basis Add 5,000,000 *Placed-In-Service Date 2025-06-05" at bounding box center [778, 446] width 960 height 121
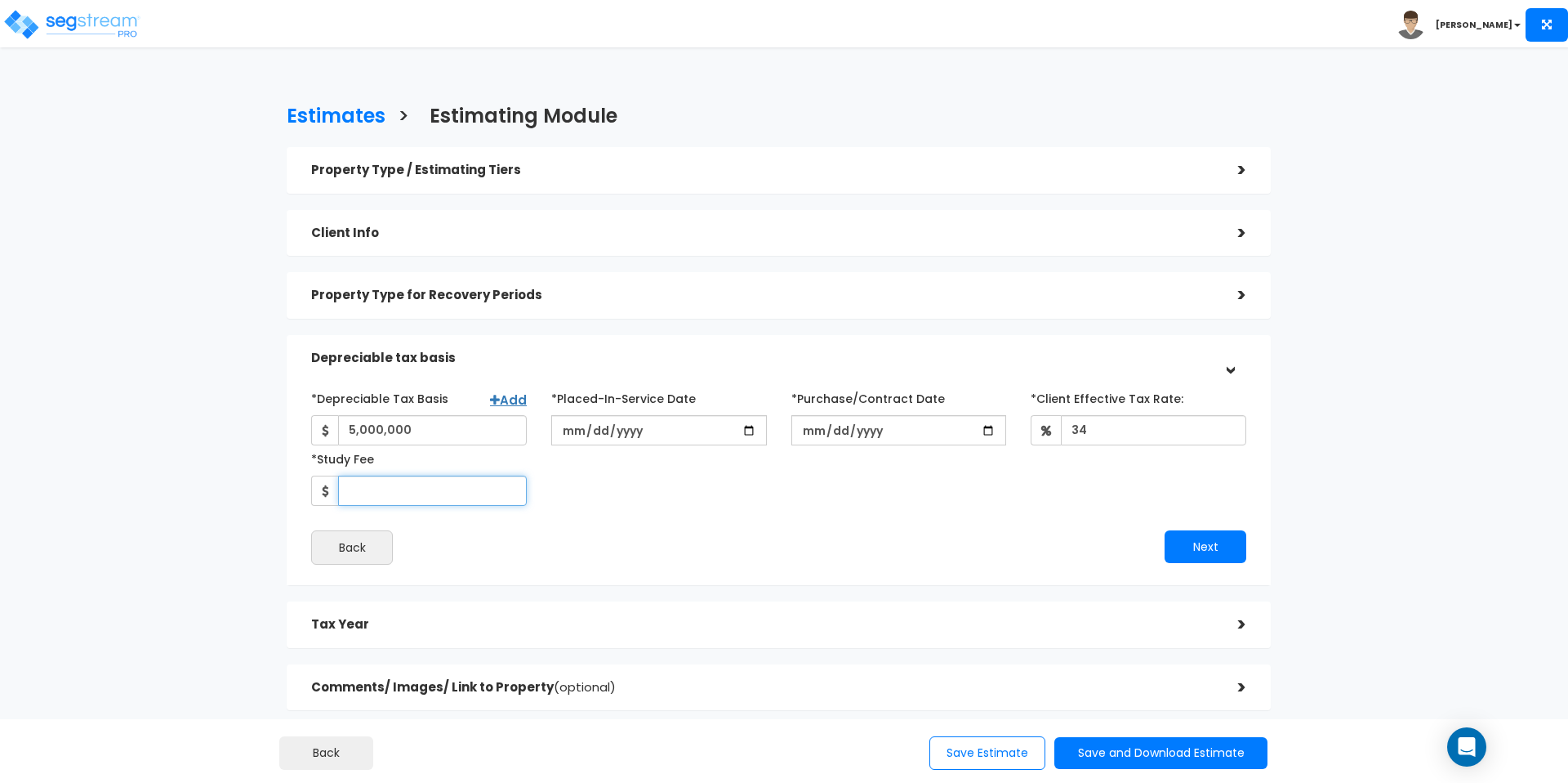
click at [469, 475] on input "*Study Fee" at bounding box center [433, 490] width 189 height 31
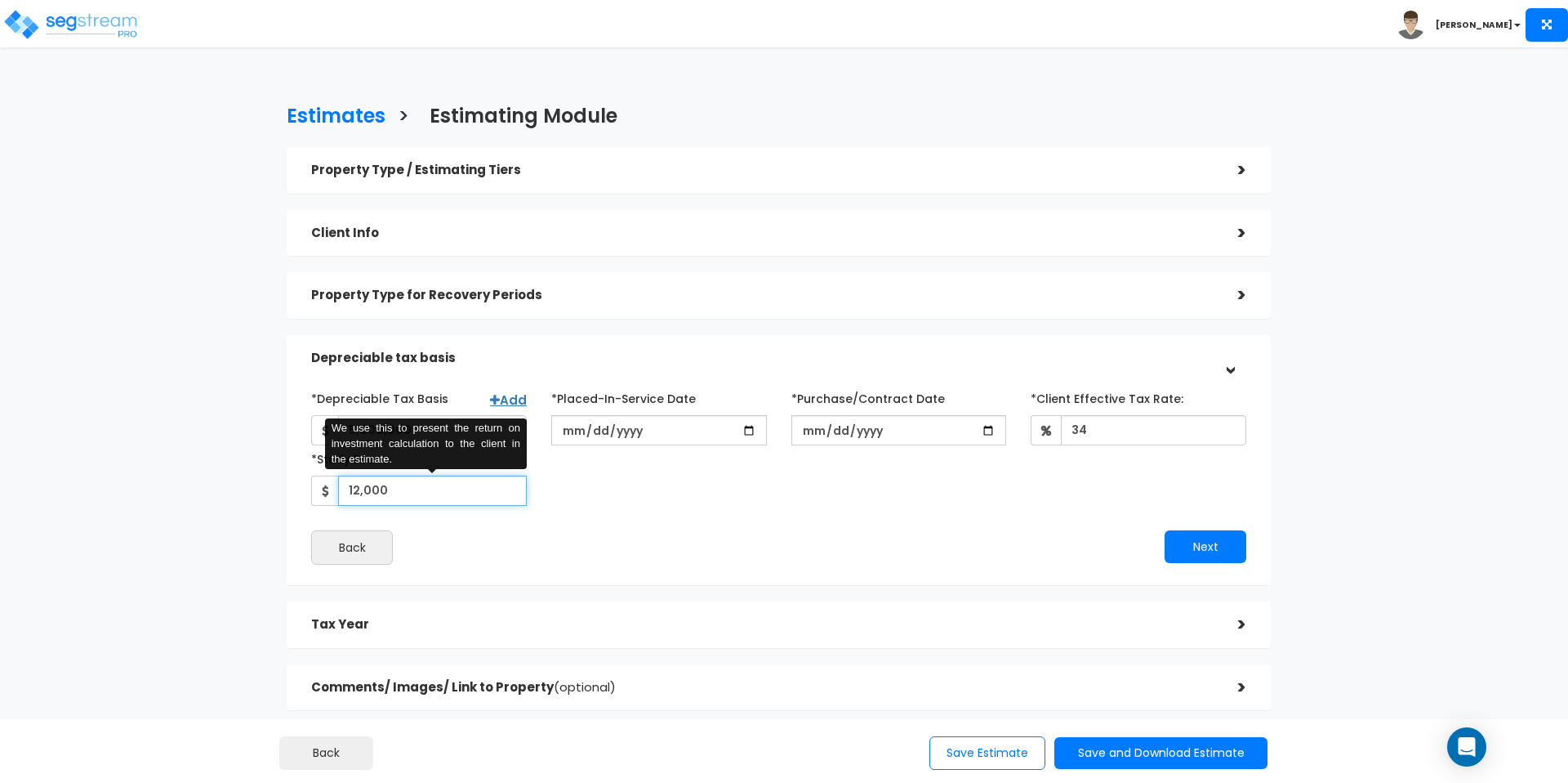
type input "12,000"
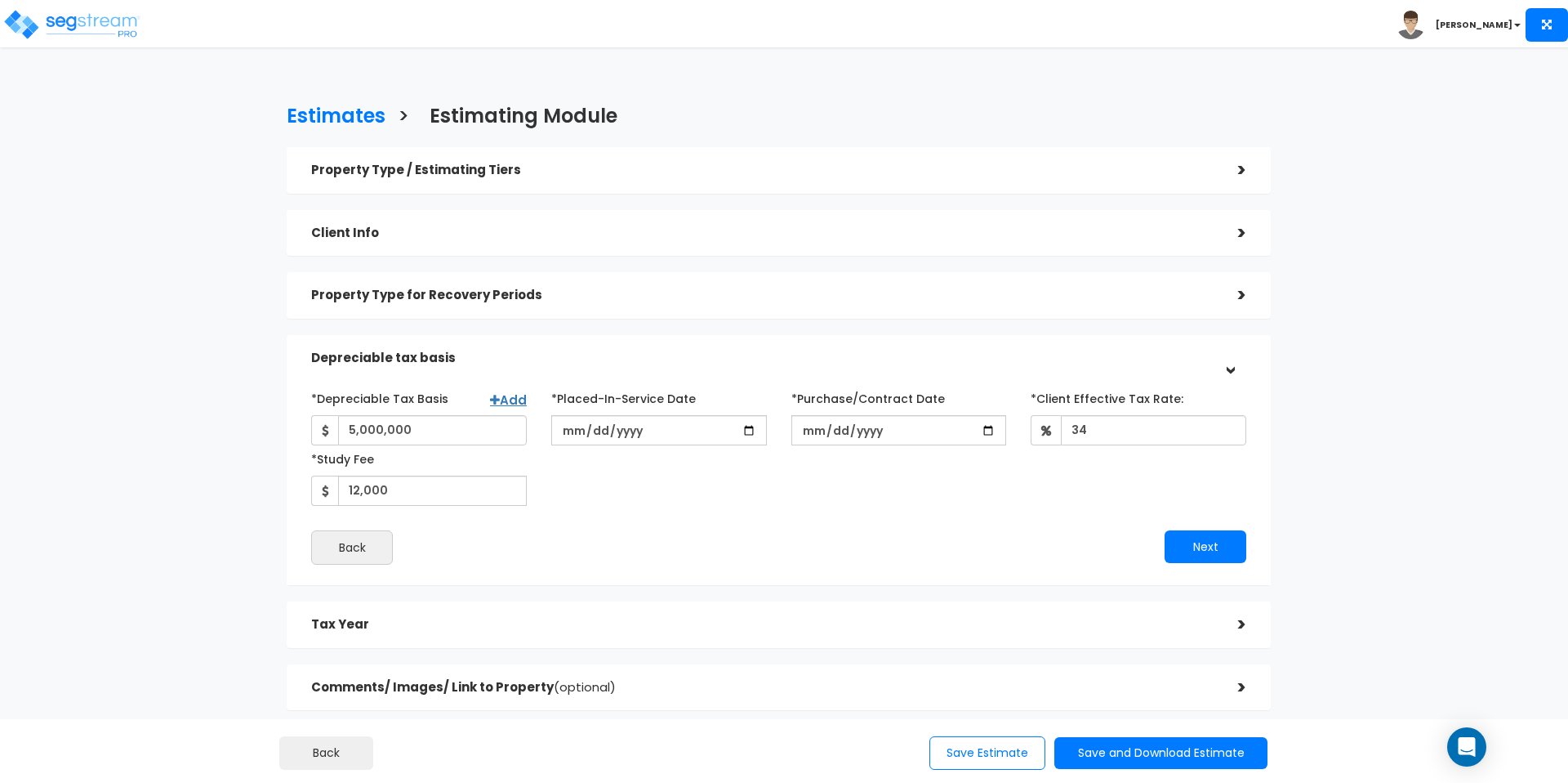
click at [570, 495] on div "*Depreciable Tax Basis Add 5,000,000 *Placed-In-Service Date 2025-06-05" at bounding box center [778, 475] width 935 height 180
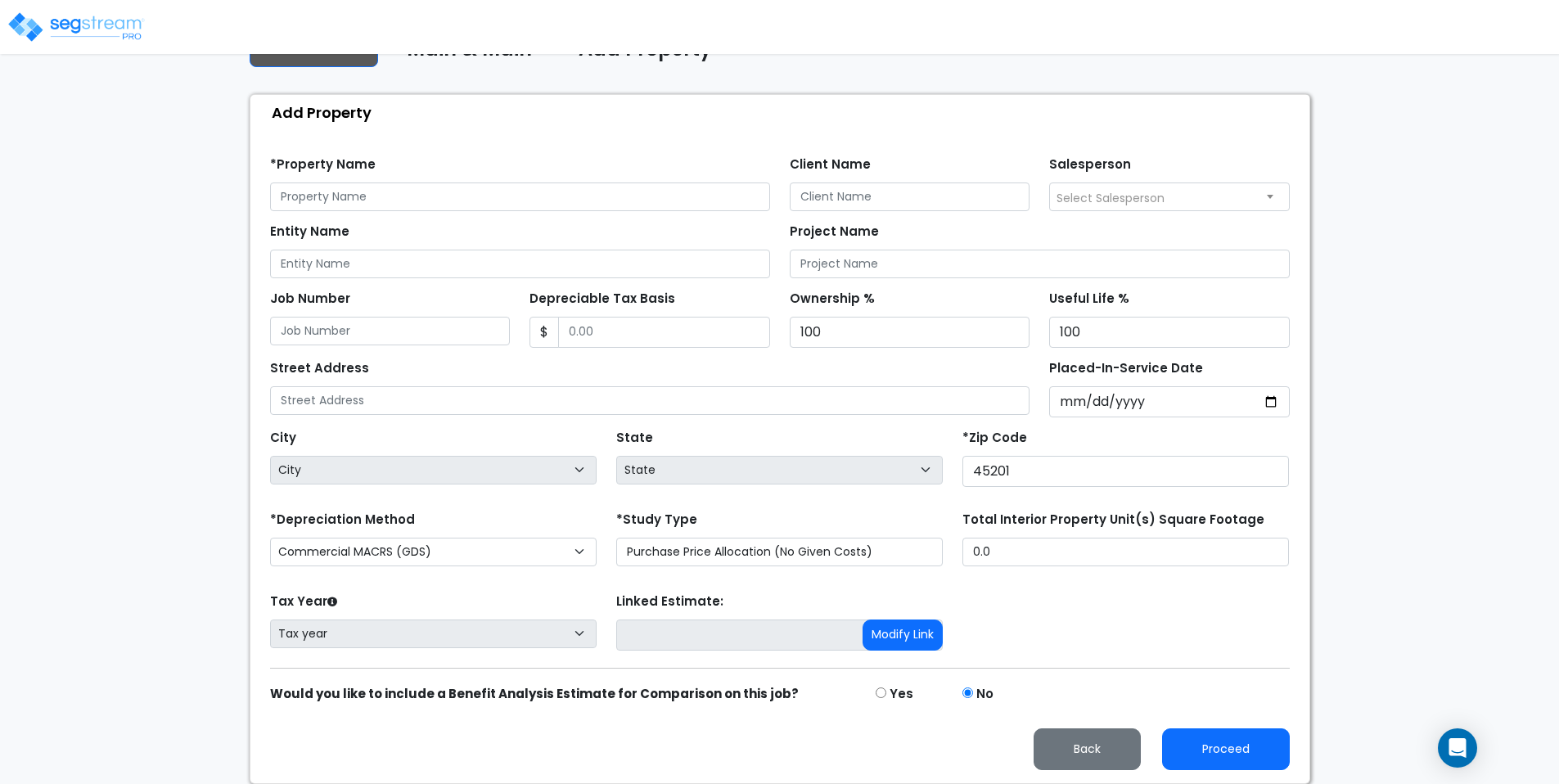
scroll to position [130, 0]
click at [319, 190] on input "text" at bounding box center [520, 196] width 500 height 29
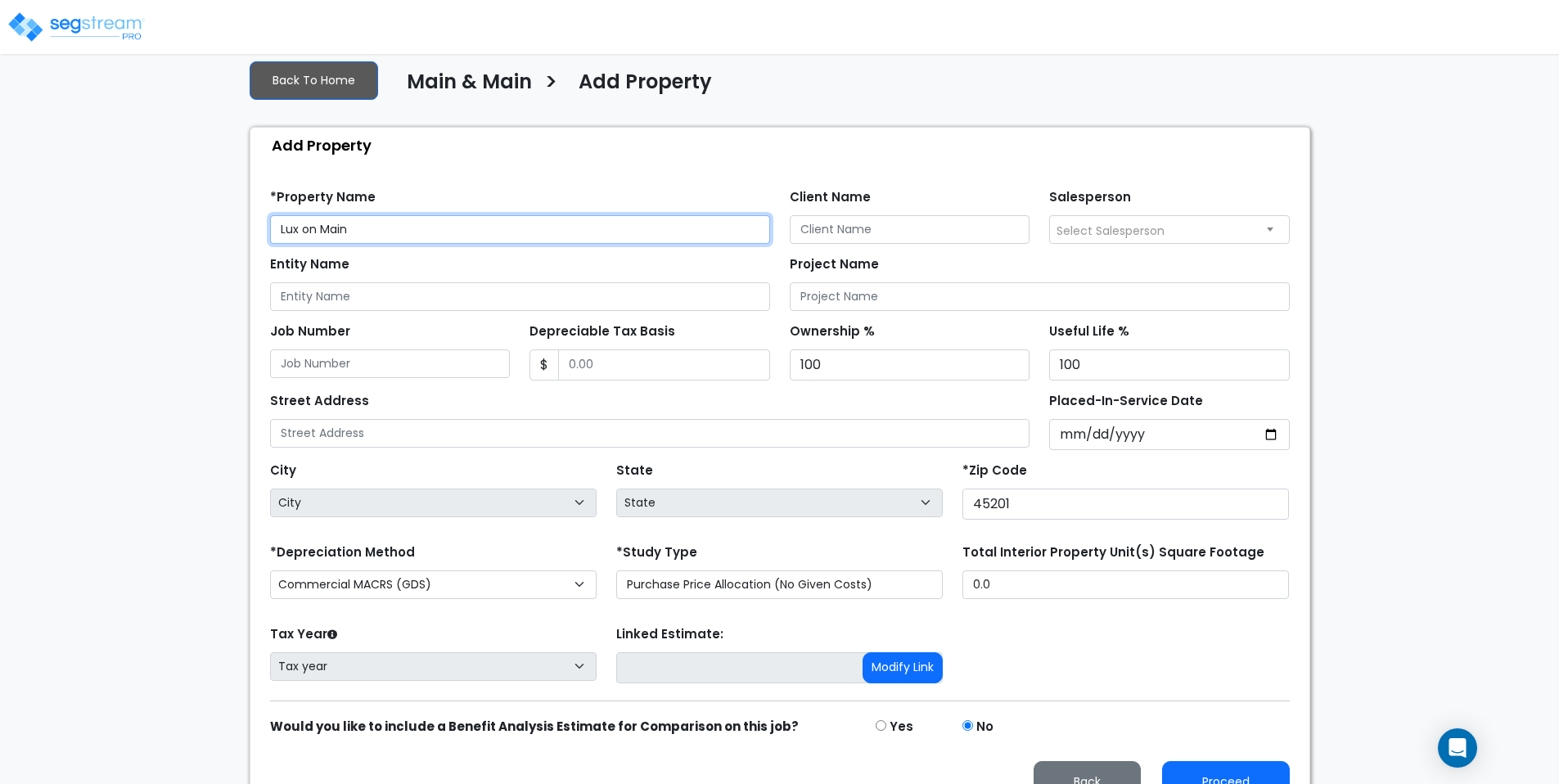
type input "Lux on Main"
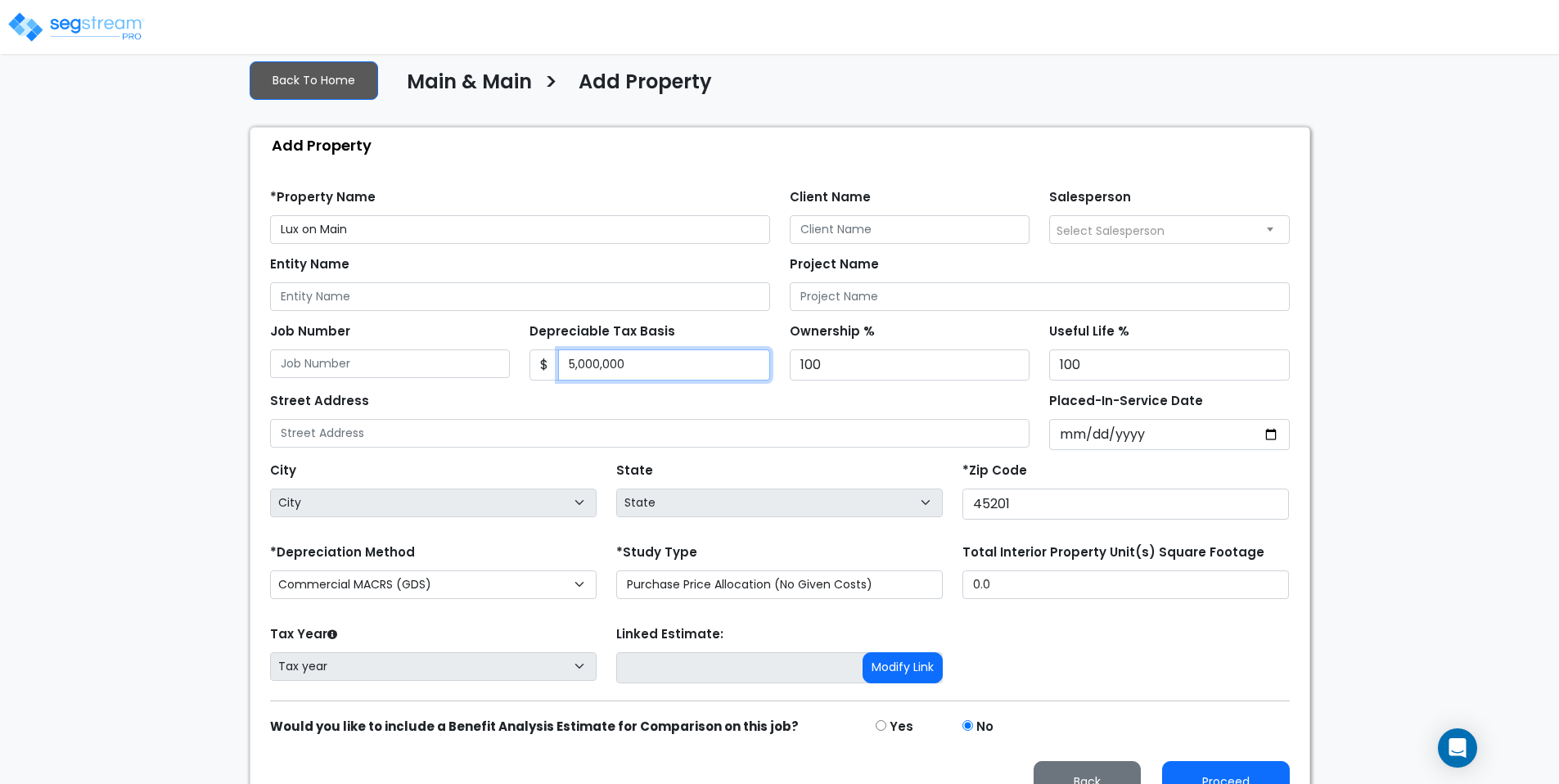
type input "5,000,000"
click at [675, 388] on div "Street Address" at bounding box center [650, 417] width 760 height 59
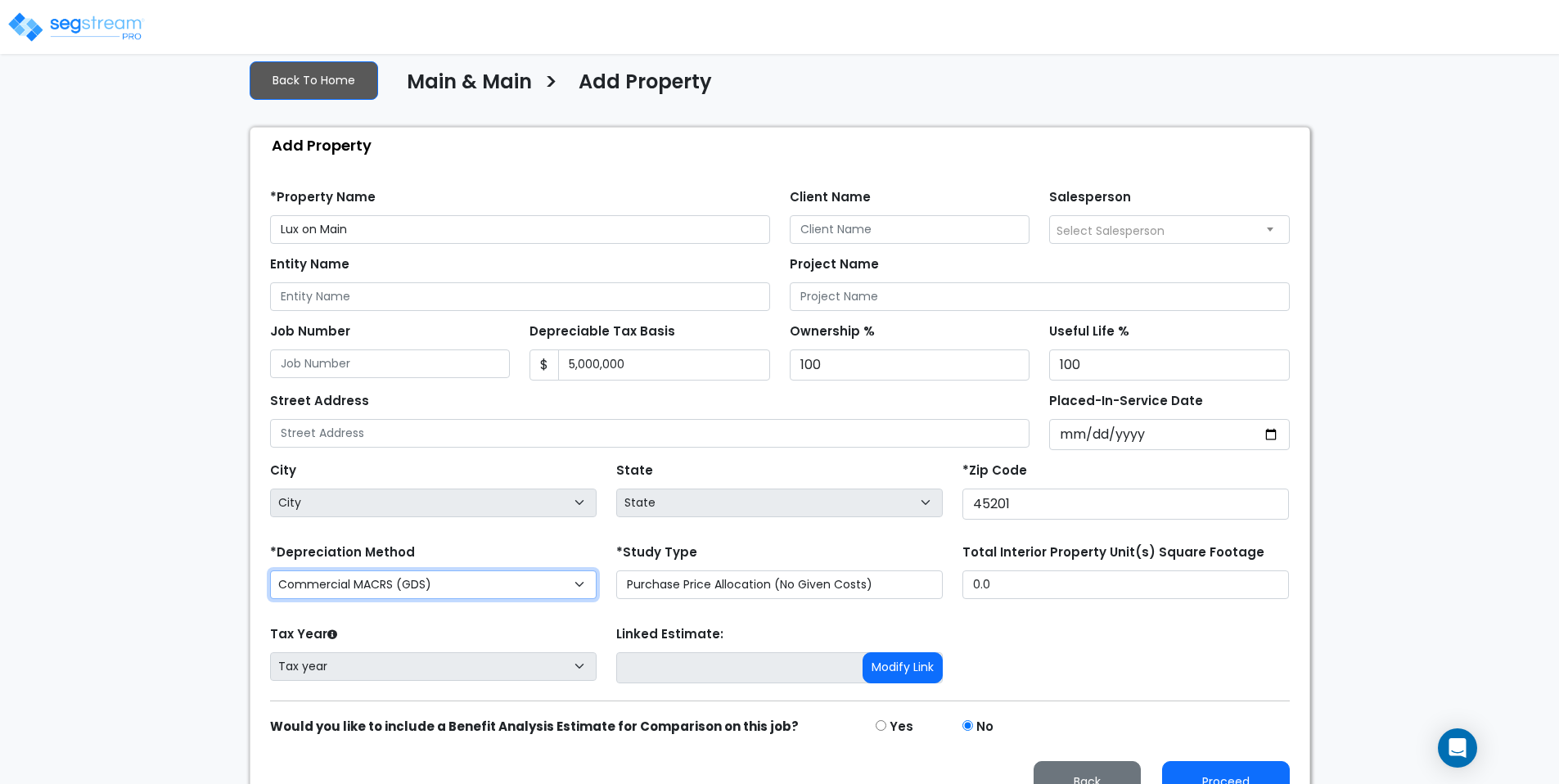
click at [510, 570] on select "Commercial MACRS (GDS) Residential Rental MACRS (GDS) Commercial MACRS (GDS) QI…" at bounding box center [434, 585] width 326 height 29
select select "RRM(_39"
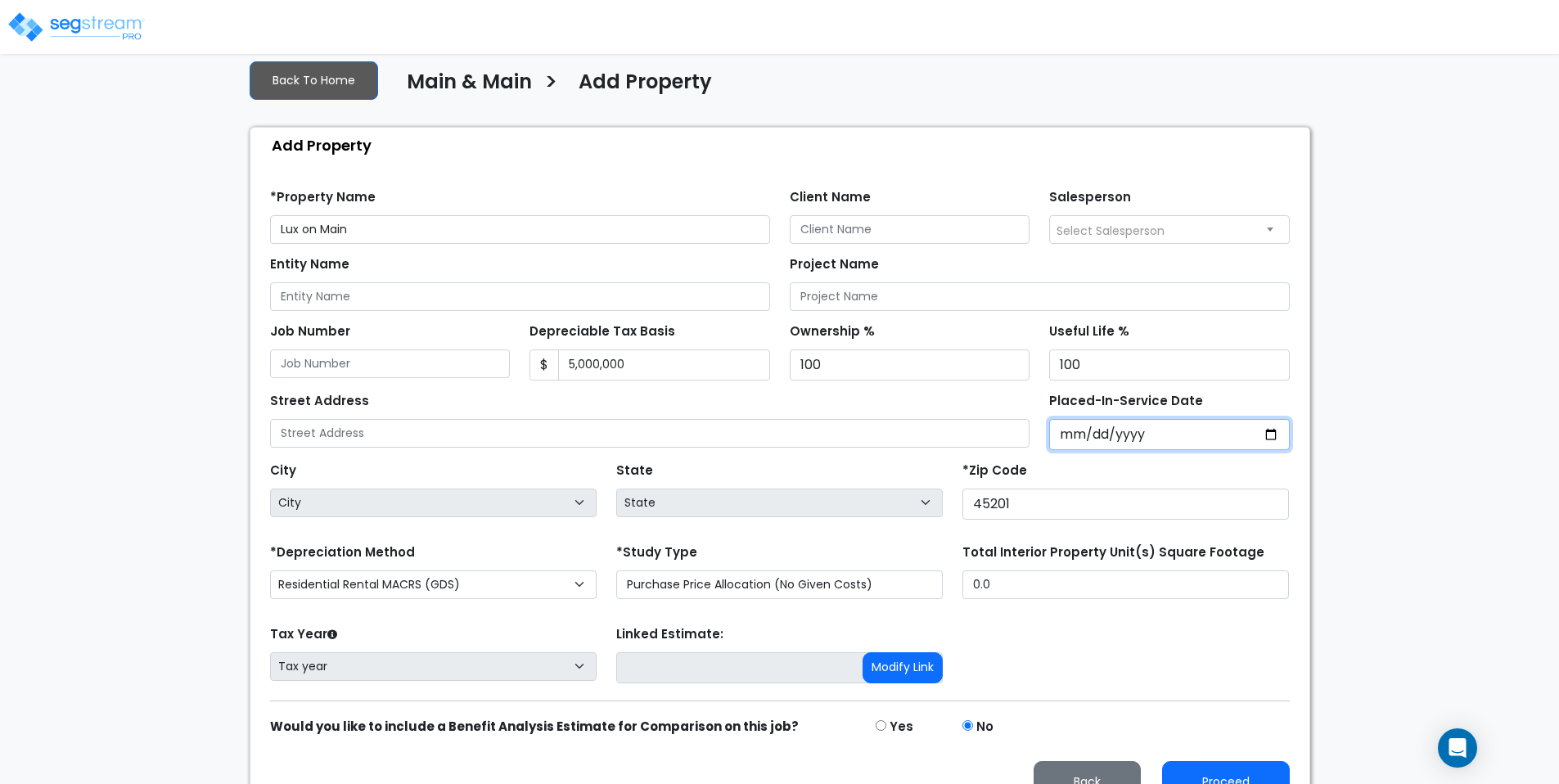
click at [1175, 419] on input "2025-05-29" at bounding box center [1169, 434] width 241 height 31
click at [1280, 419] on input "2025-05-29" at bounding box center [1169, 434] width 241 height 31
click at [1269, 419] on input "2025-05-29" at bounding box center [1169, 434] width 241 height 31
click at [1277, 419] on input "2025-05-29" at bounding box center [1169, 434] width 241 height 31
type input "2025-05-01"
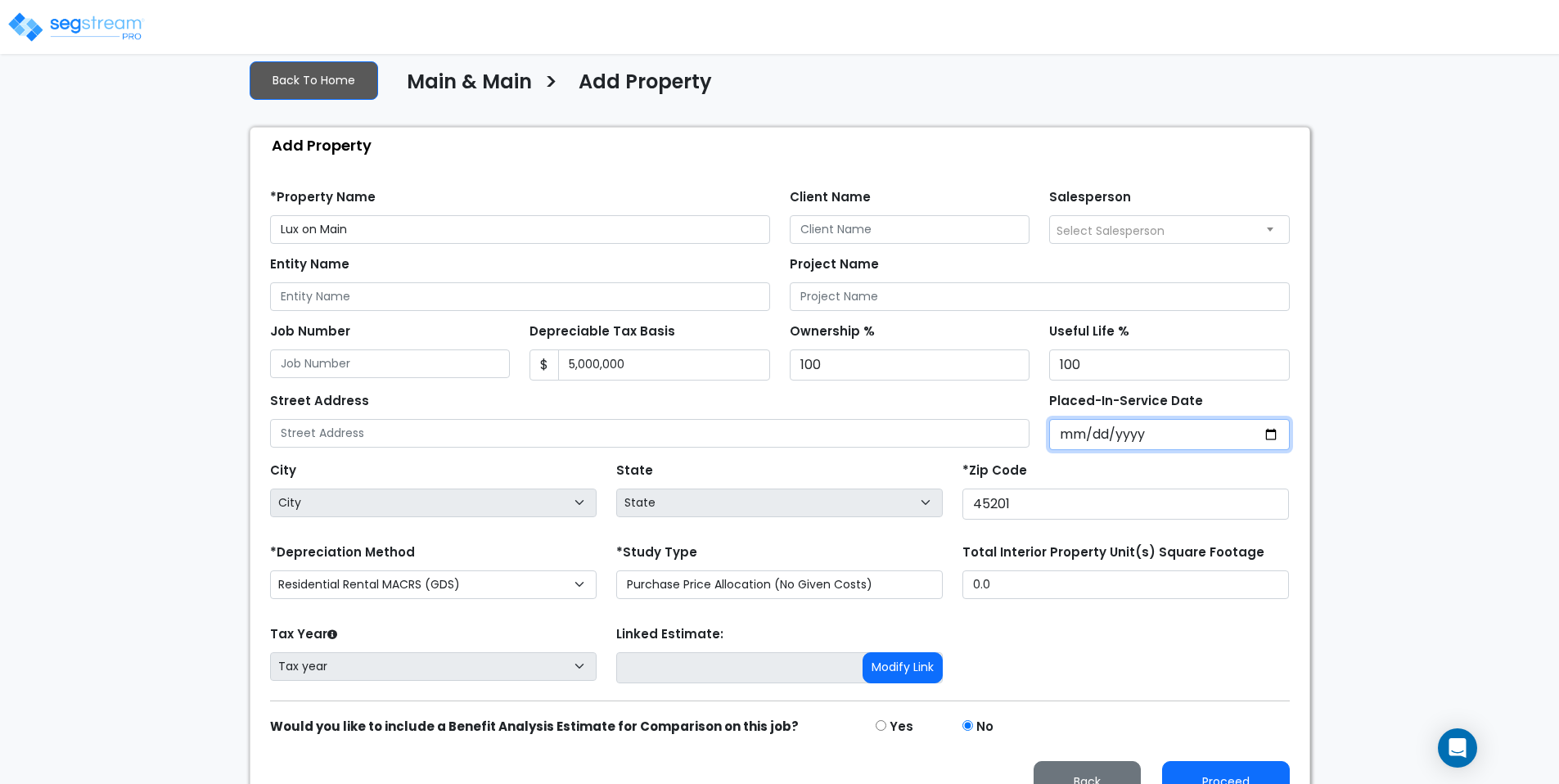
select select "2025"
click at [1161, 419] on input "2025-04-01" at bounding box center [1169, 434] width 241 height 31
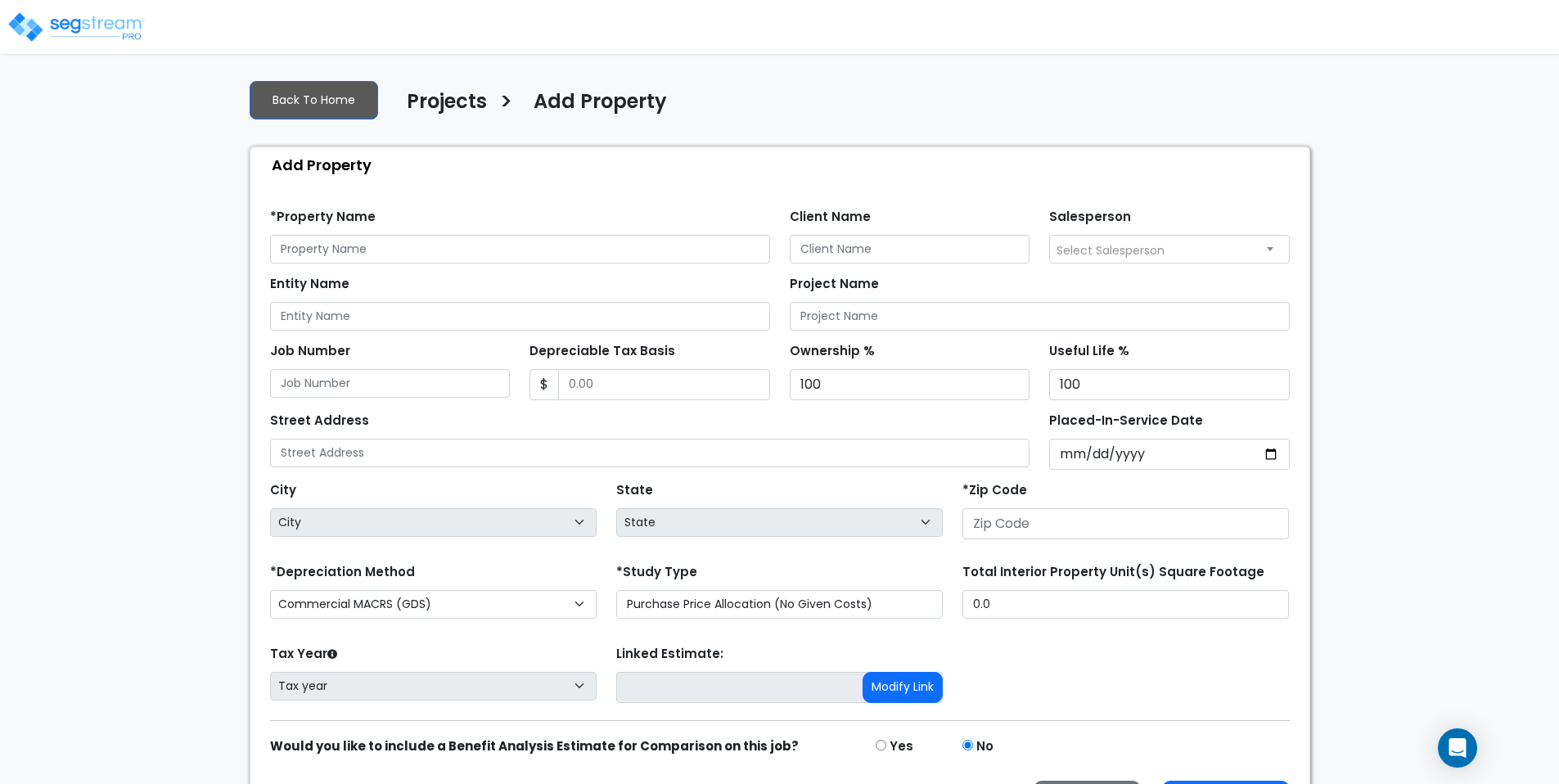
click at [68, 24] on img at bounding box center [76, 27] width 139 height 32
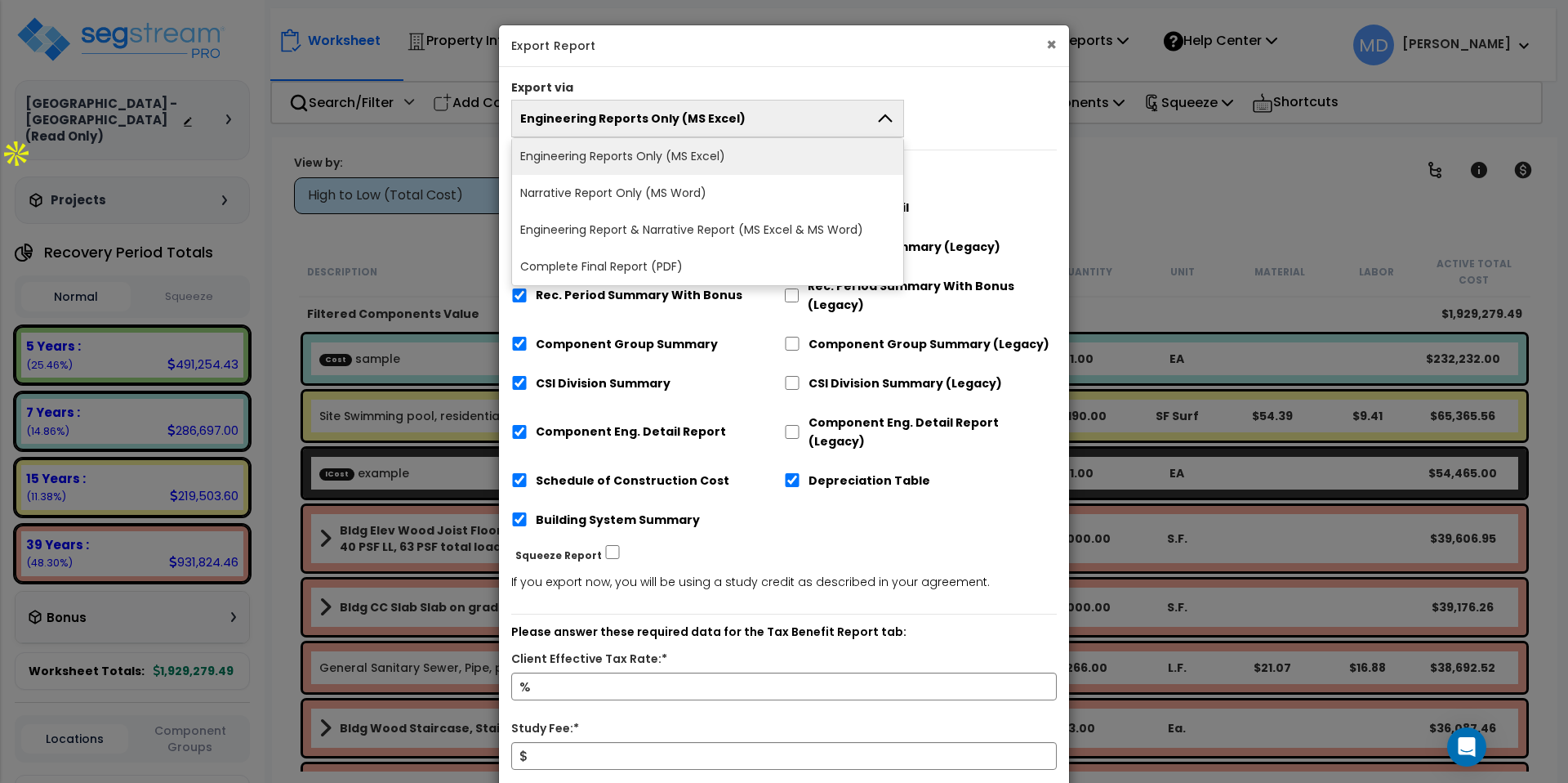
click at [1055, 45] on button "×" at bounding box center [1052, 44] width 11 height 17
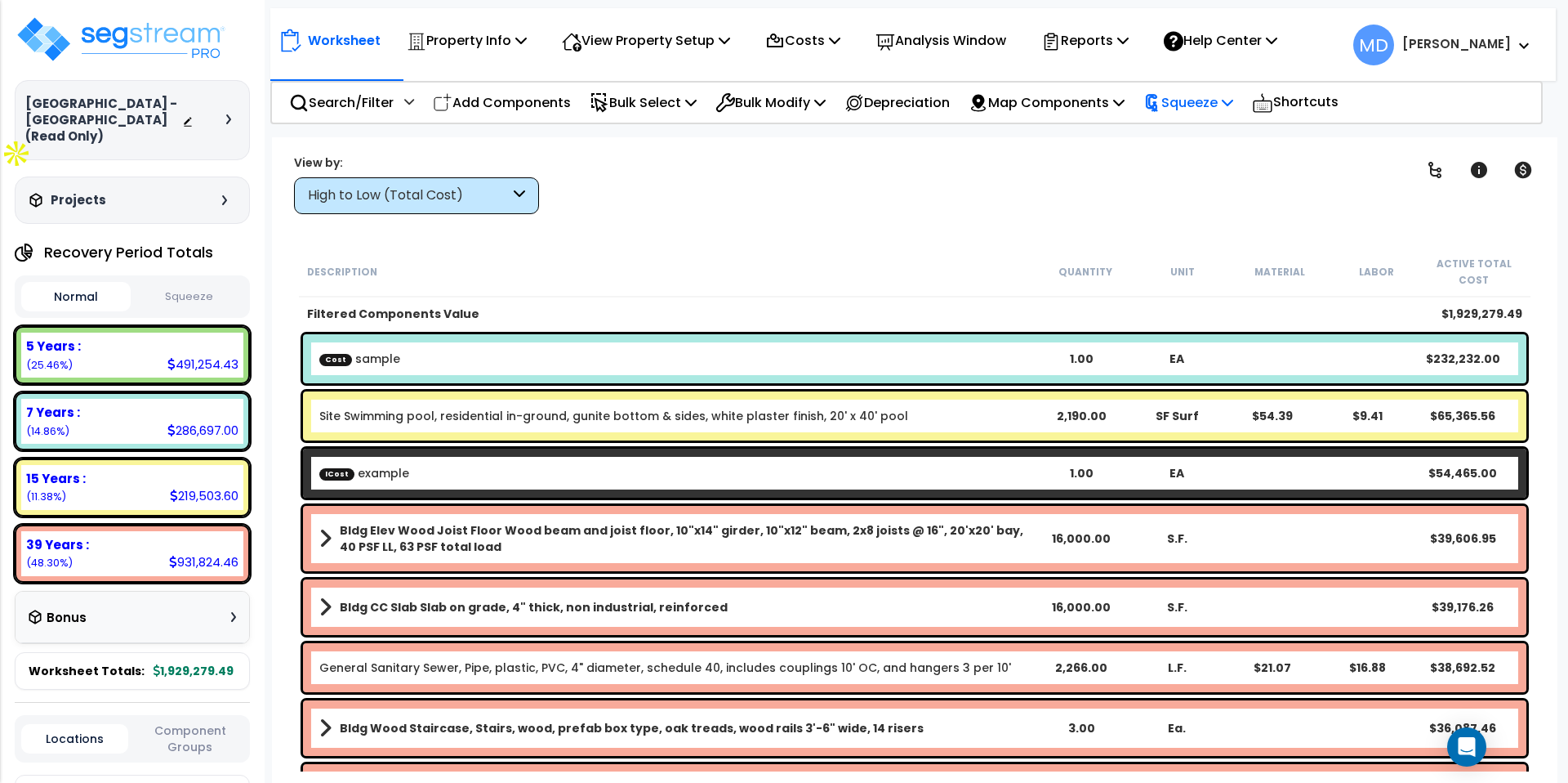
click at [1233, 101] on p "Squeeze" at bounding box center [1188, 103] width 90 height 22
click at [1041, 173] on div "Clear Filters" at bounding box center [972, 184] width 825 height 60
